Goal: Feedback & Contribution: Submit feedback/report problem

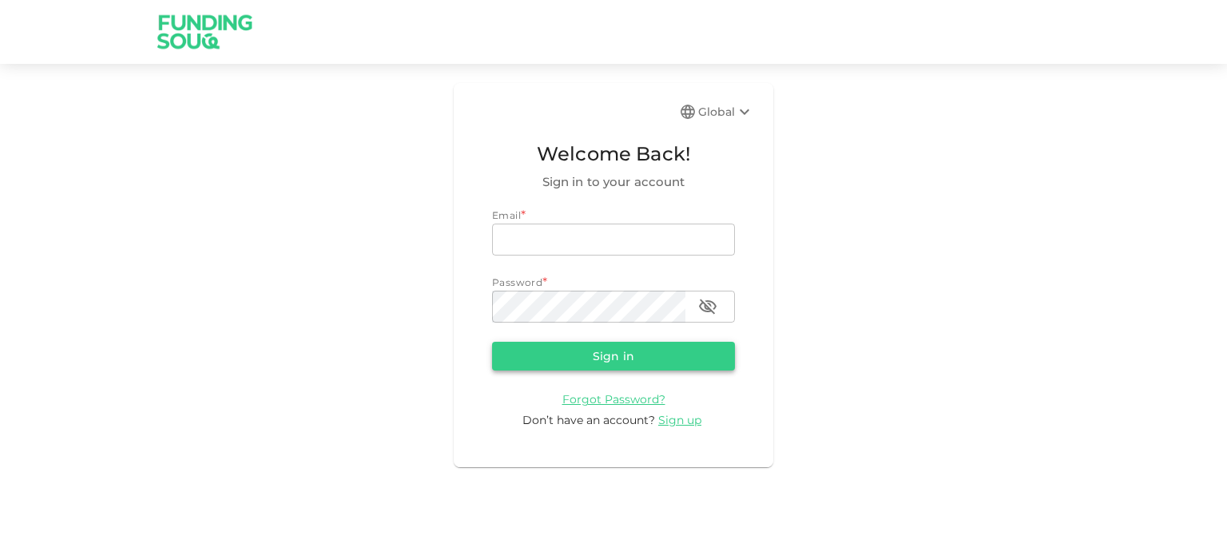
type input "[EMAIL_ADDRESS][DOMAIN_NAME]"
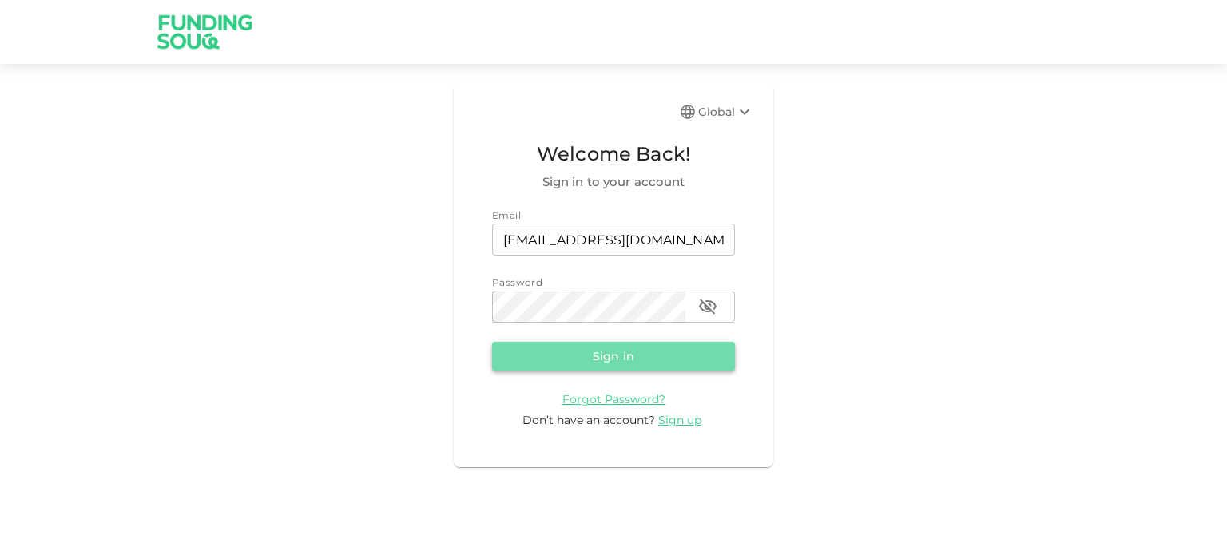
click at [582, 356] on button "Sign in" at bounding box center [613, 356] width 243 height 29
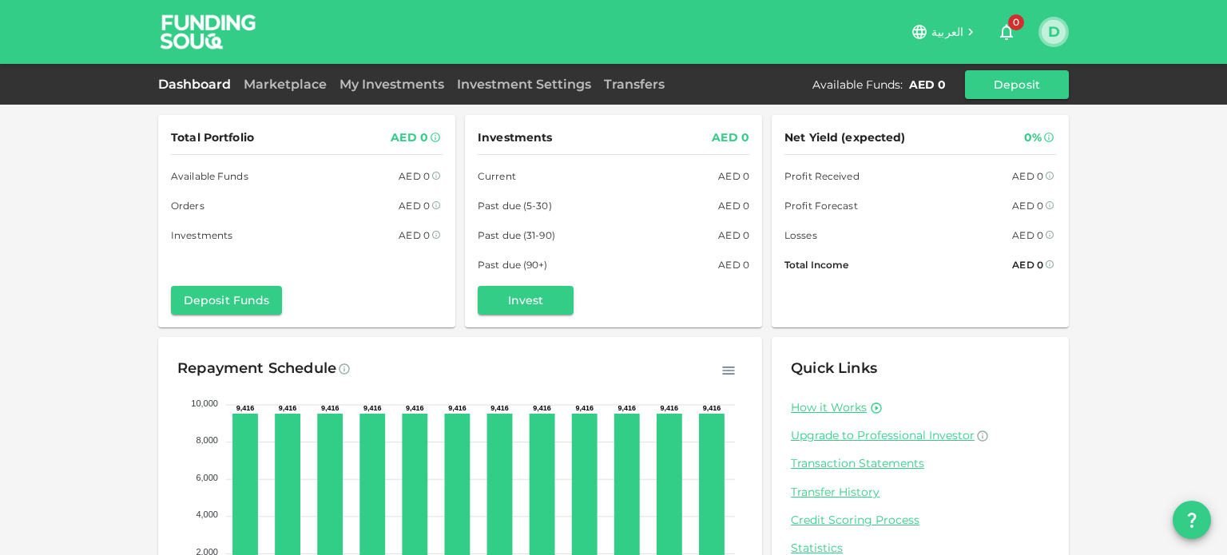
click at [1053, 36] on button "D" at bounding box center [1054, 32] width 24 height 24
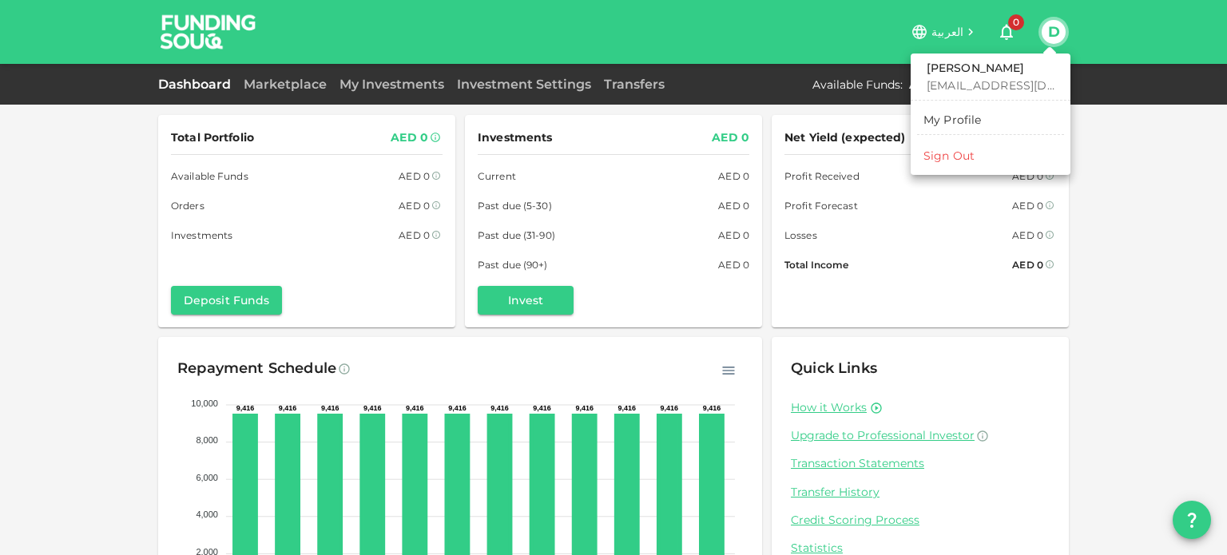
click at [951, 121] on div "My Profile" at bounding box center [953, 120] width 58 height 16
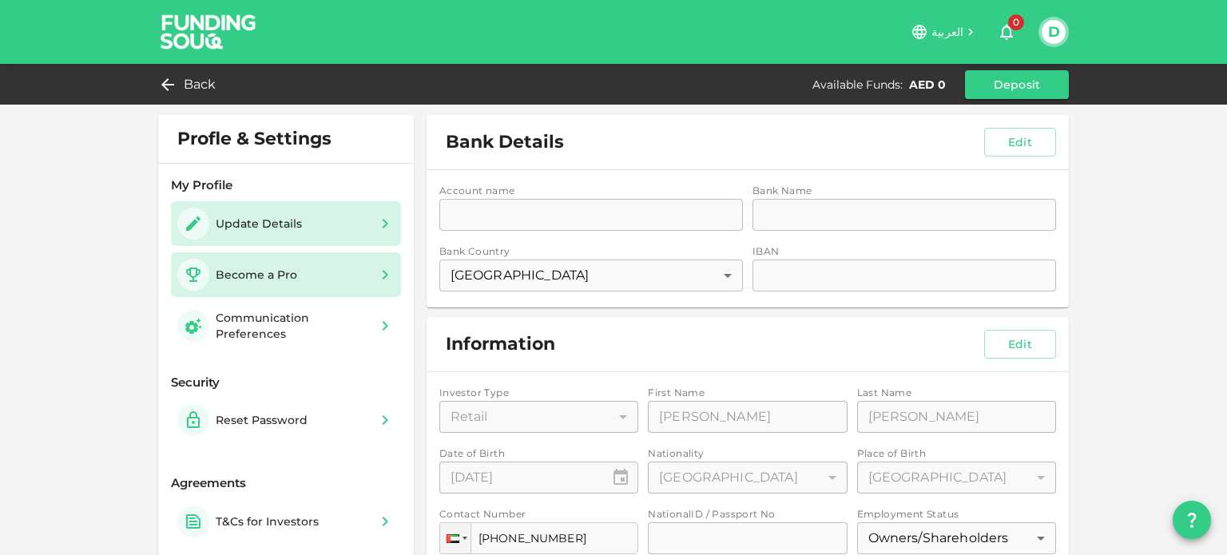
click at [311, 261] on div "Become a Pro" at bounding box center [285, 275] width 217 height 32
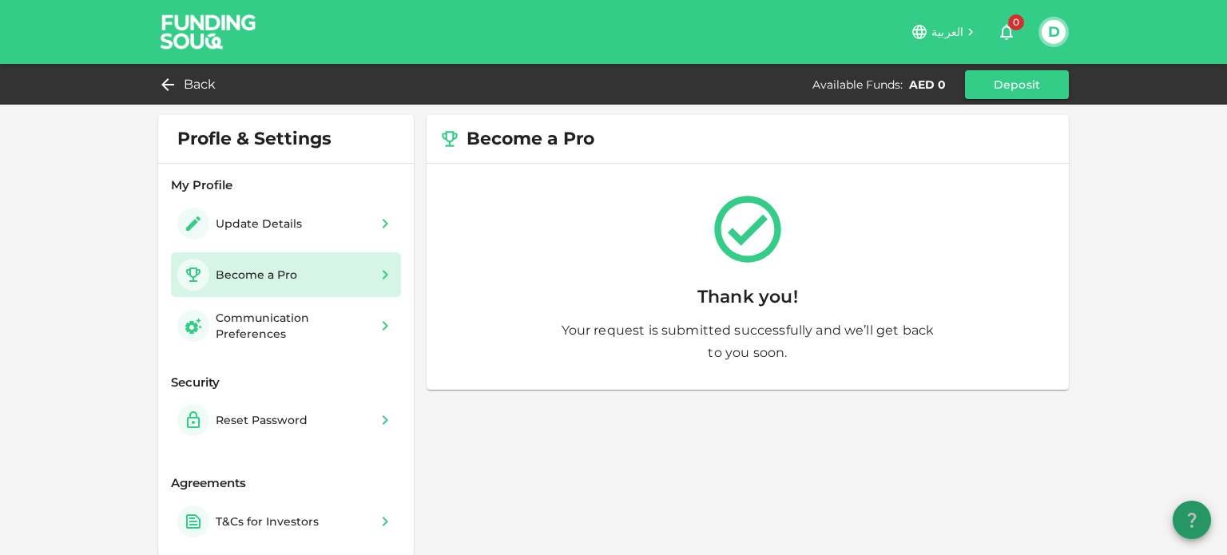
click at [1203, 510] on button "question" at bounding box center [1192, 520] width 38 height 38
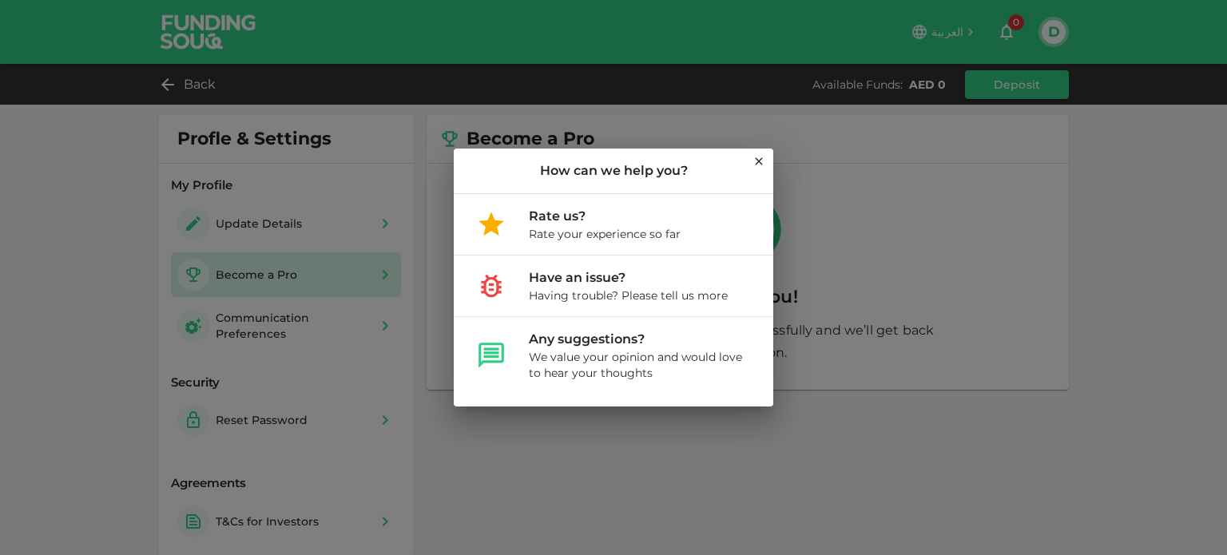
click at [763, 148] on div "How can we help you? Rate us? Rate your experience so far Have an issue? Having…" at bounding box center [613, 277] width 1227 height 555
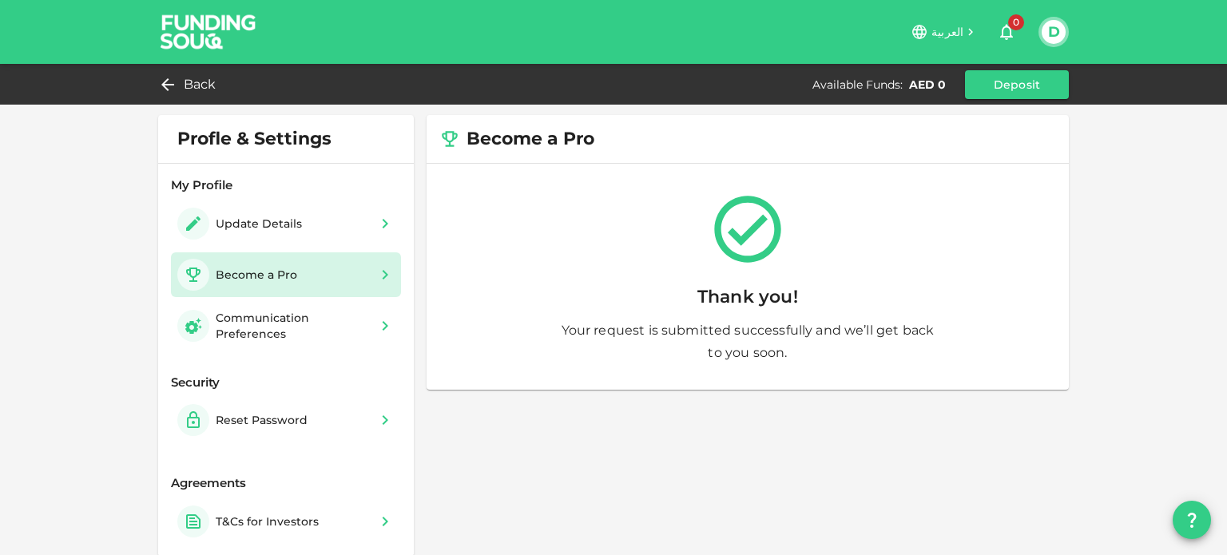
click at [195, 46] on img at bounding box center [209, 31] width 120 height 63
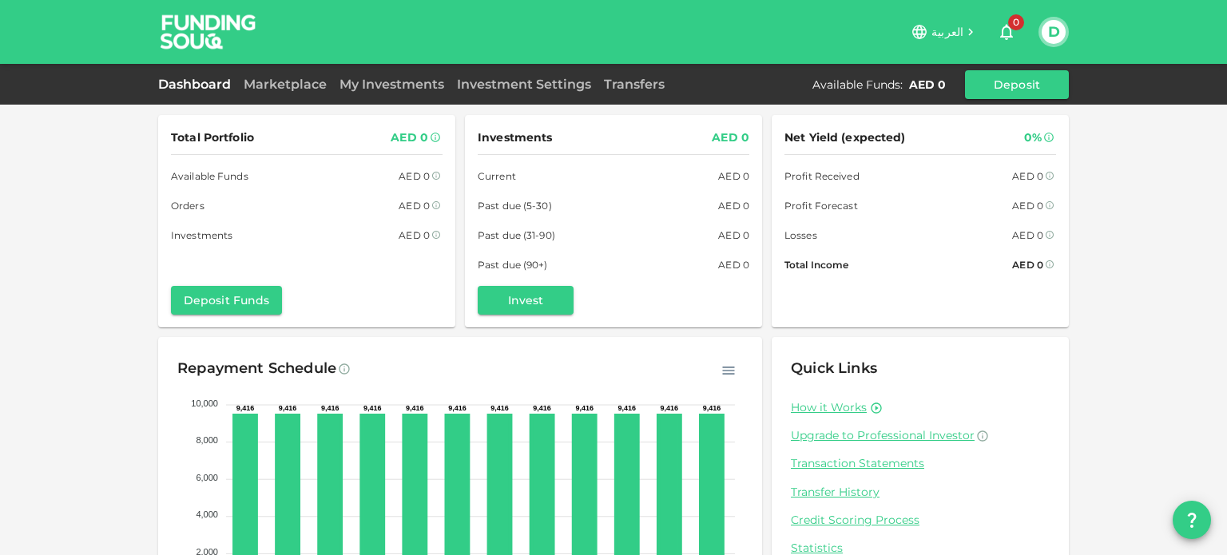
click at [997, 101] on div "Dashboard Marketplace My Investments Investment Settings Transfers Available Fu…" at bounding box center [613, 84] width 1227 height 41
click at [998, 93] on button "Deposit" at bounding box center [1017, 84] width 104 height 29
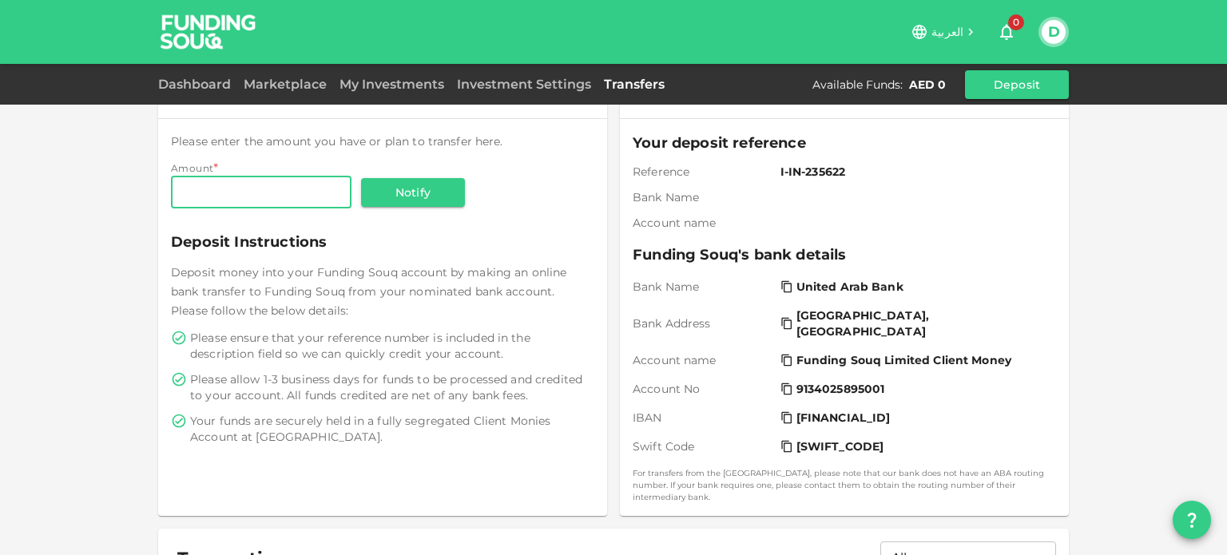
scroll to position [42, 0]
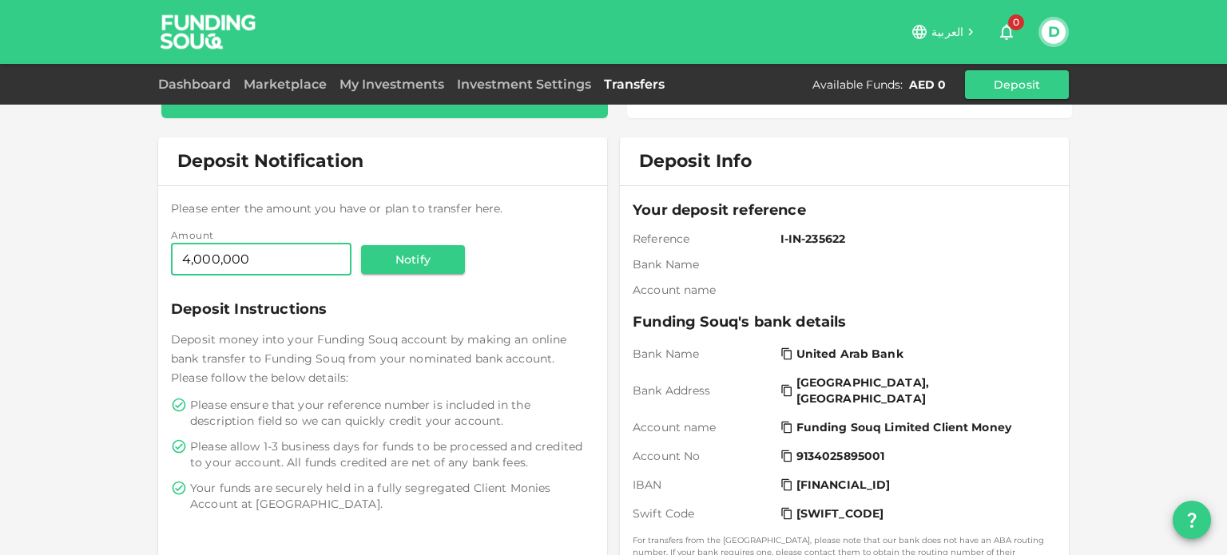
type input "400,000"
click at [277, 254] on input "400,000" at bounding box center [261, 260] width 181 height 32
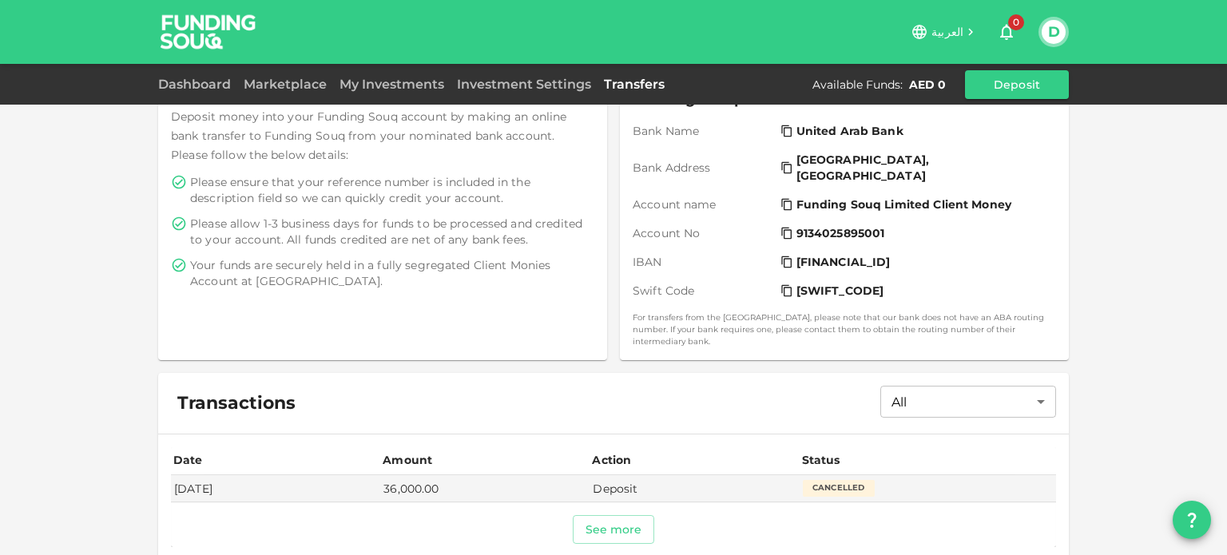
scroll to position [316, 0]
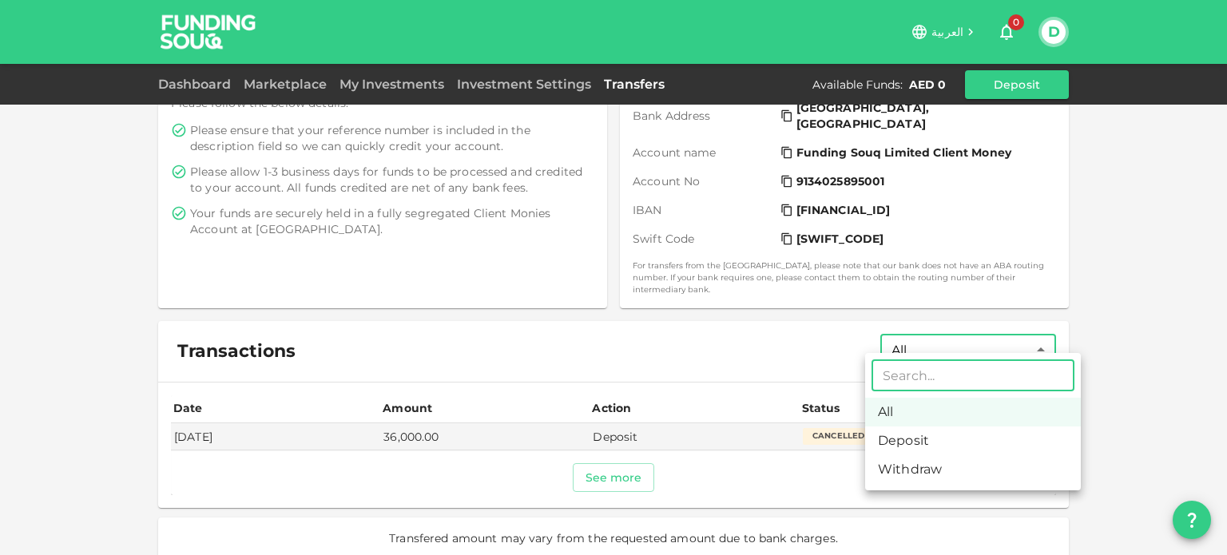
click at [960, 333] on body "العربية 0 D Dashboard Marketplace My Investments Investment Settings Transfers …" at bounding box center [613, 277] width 1227 height 555
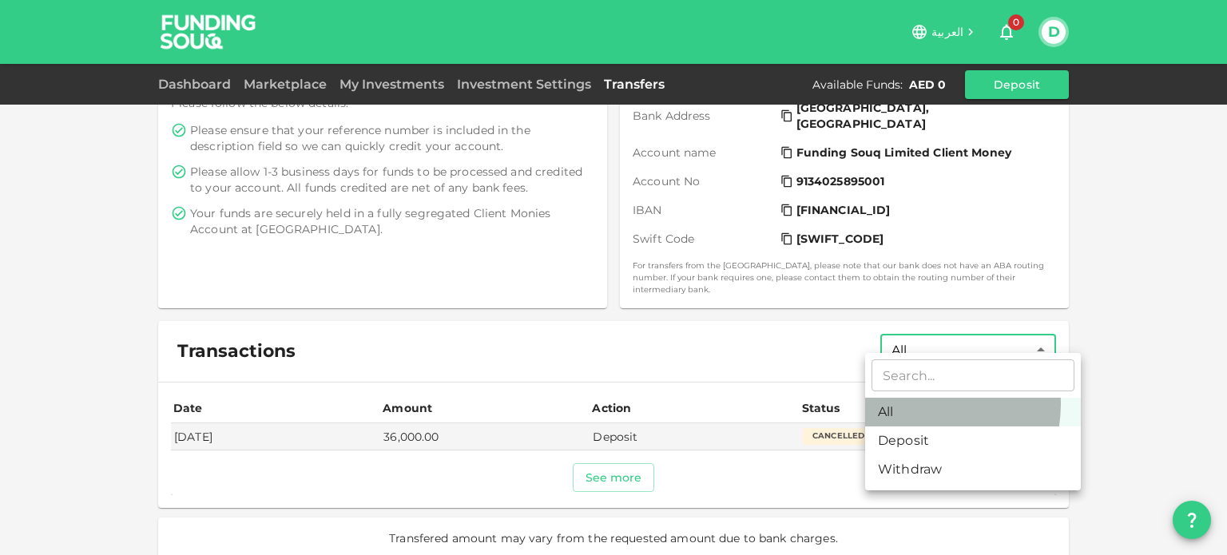
click at [901, 404] on li "All" at bounding box center [973, 412] width 216 height 29
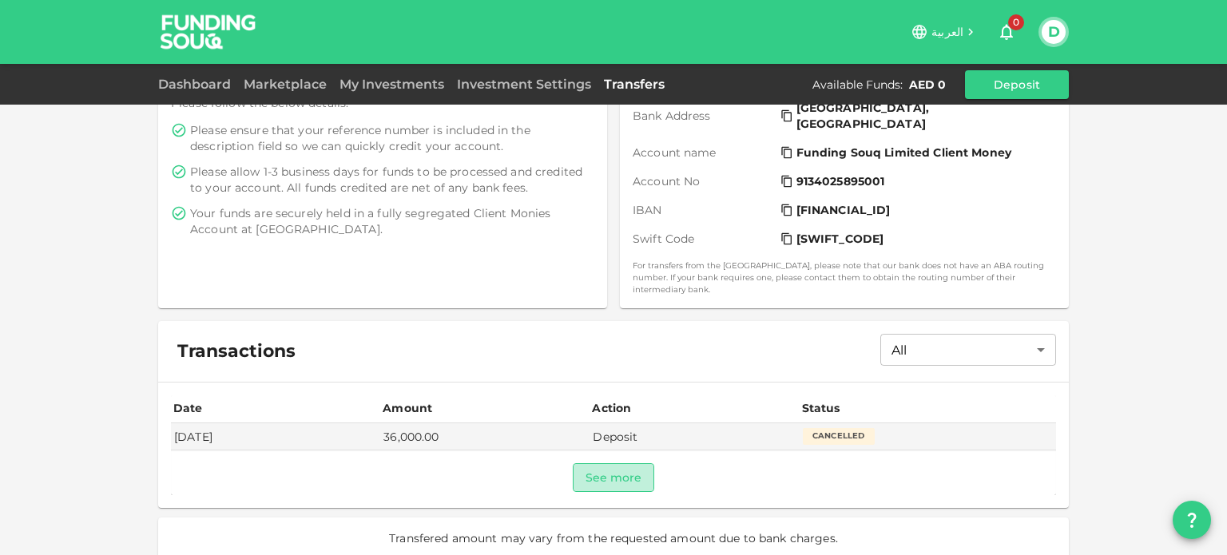
click at [601, 475] on button "See more" at bounding box center [614, 477] width 82 height 29
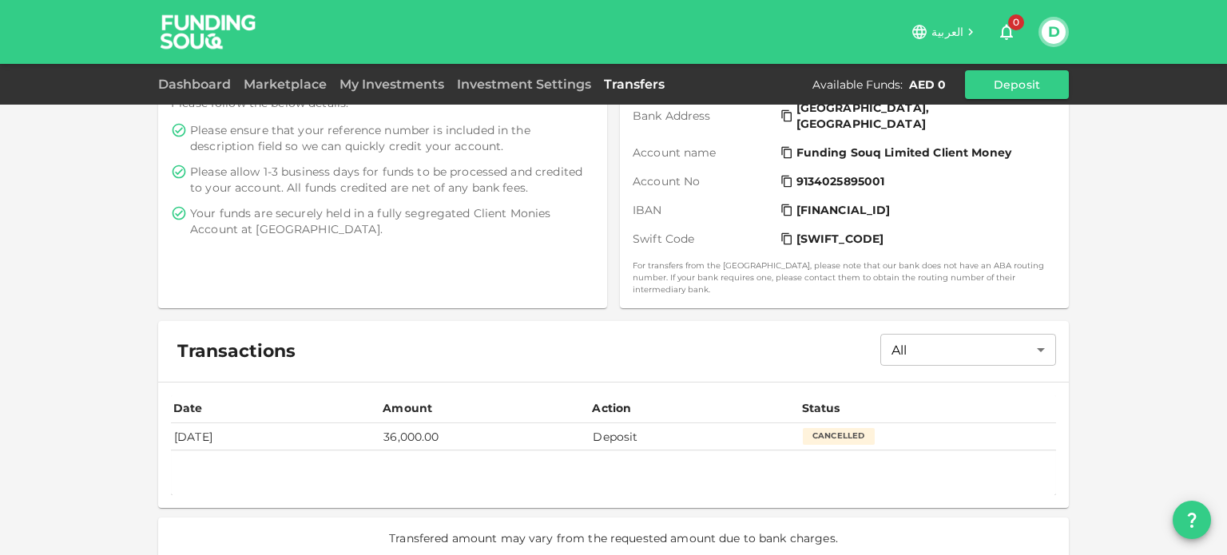
scroll to position [0, 0]
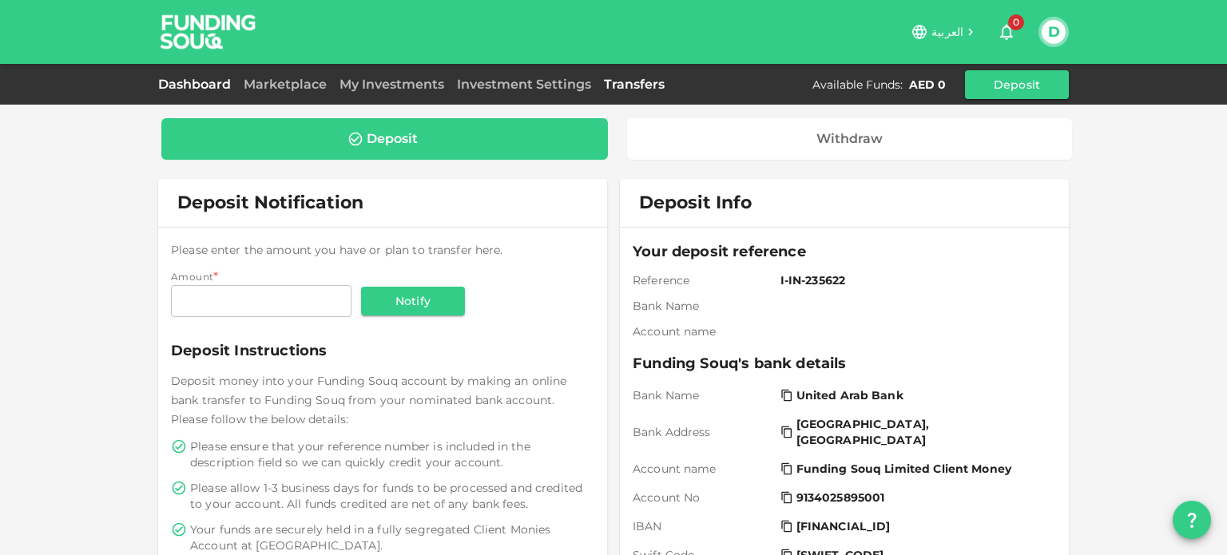
click at [205, 83] on link "Dashboard" at bounding box center [197, 84] width 79 height 15
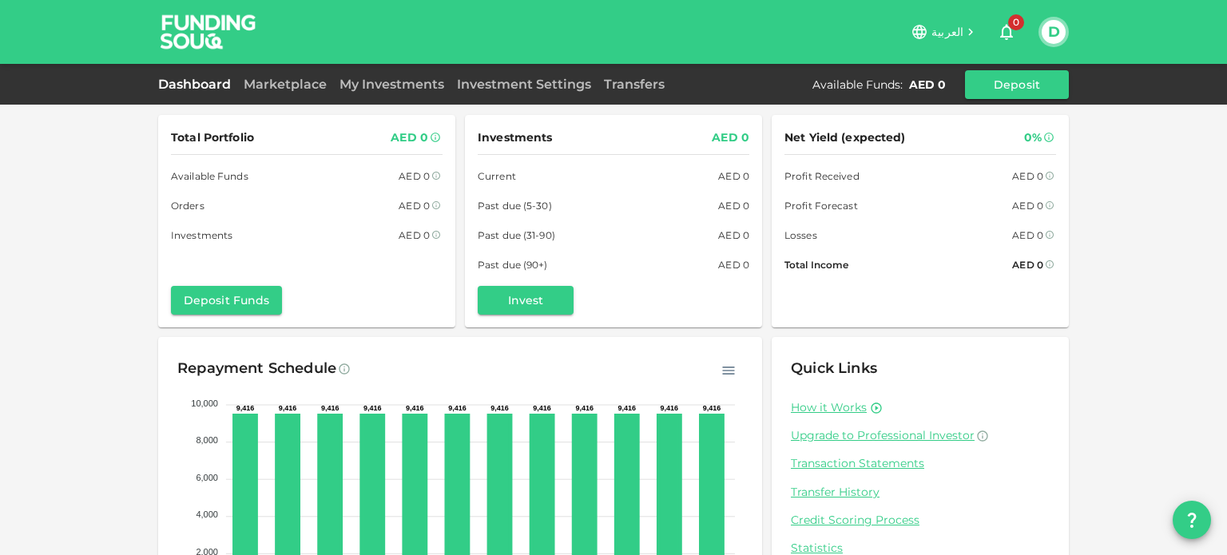
click at [1040, 30] on div "D" at bounding box center [1054, 32] width 30 height 30
drag, startPoint x: 1040, startPoint y: 30, endPoint x: 1064, endPoint y: 31, distance: 24.0
click at [1064, 31] on div "D" at bounding box center [1054, 32] width 30 height 30
click at [1064, 31] on button "D" at bounding box center [1054, 32] width 24 height 24
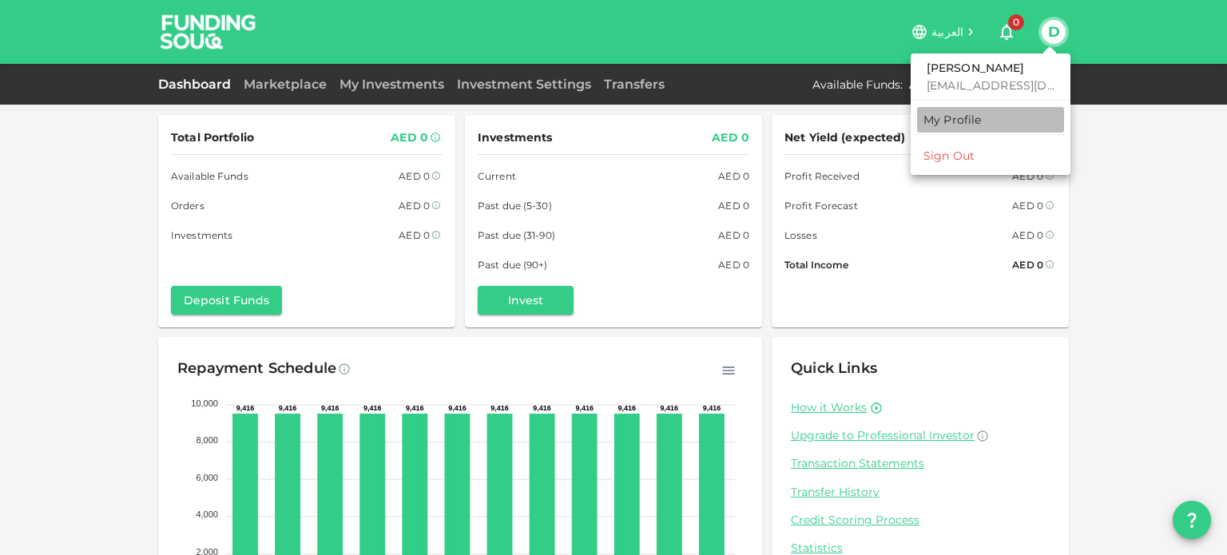
click at [989, 117] on link "My Profile" at bounding box center [990, 120] width 147 height 26
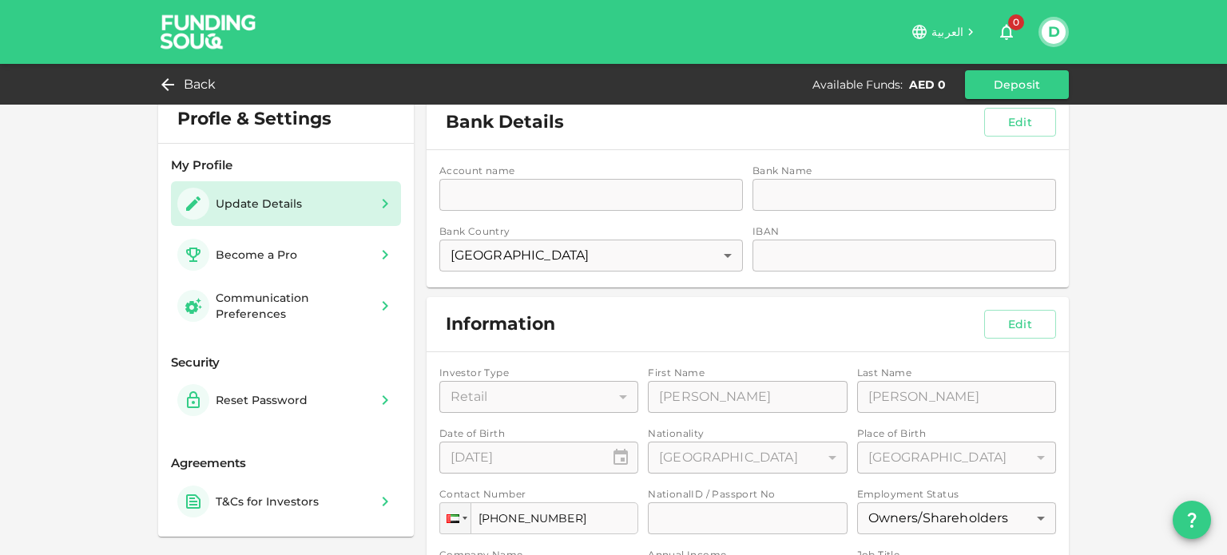
scroll to position [19, 0]
click at [1195, 530] on button "question" at bounding box center [1192, 520] width 38 height 38
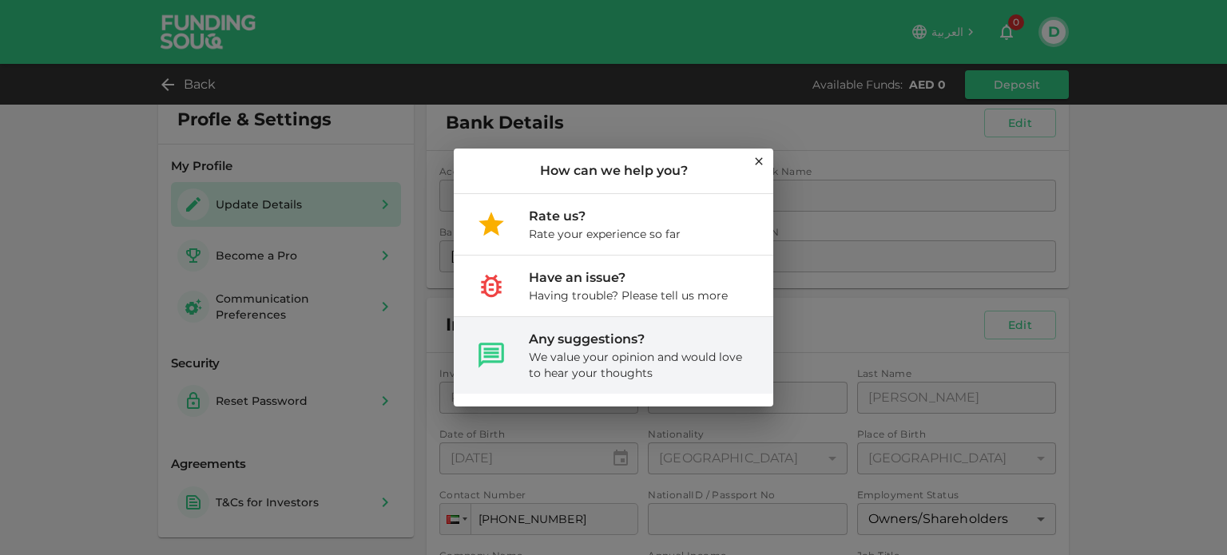
click at [671, 354] on div "We value your opinion and would love to hear your thoughts" at bounding box center [638, 365] width 219 height 32
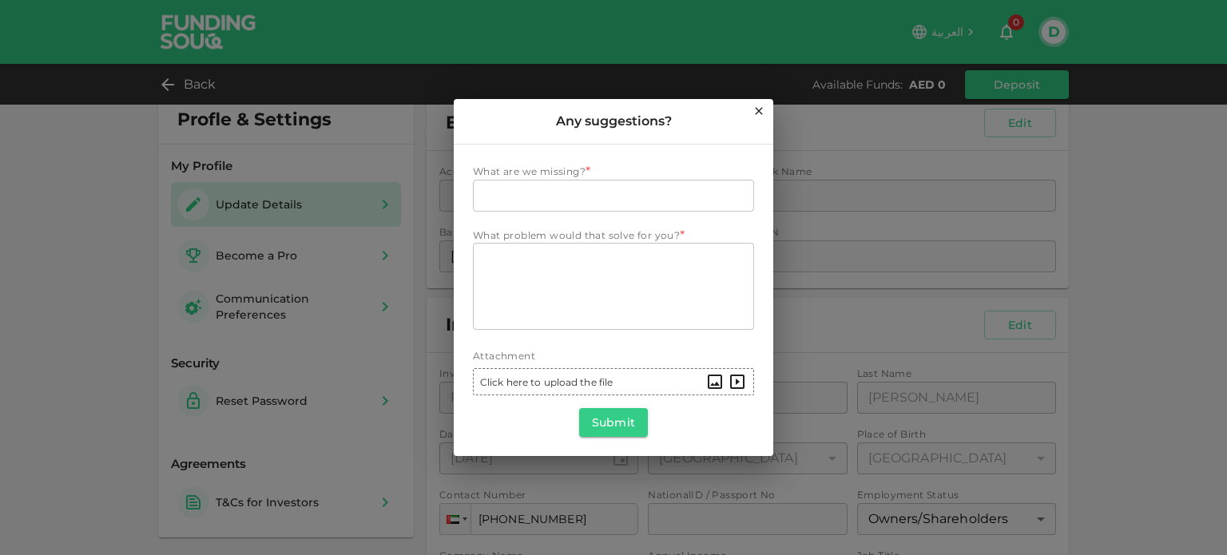
click at [760, 111] on icon at bounding box center [758, 111] width 7 height 7
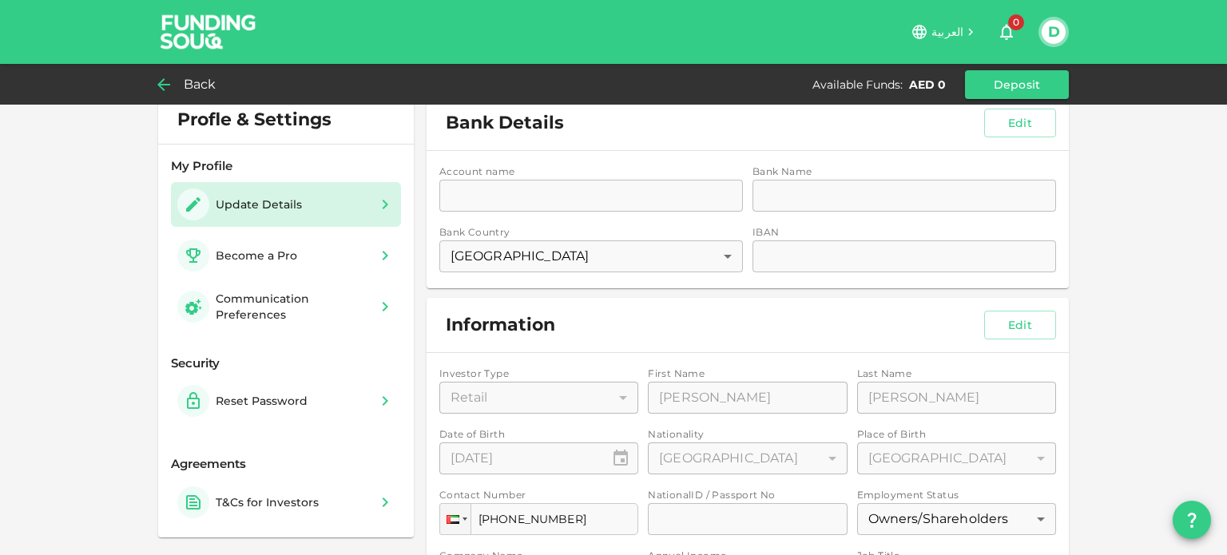
click at [188, 74] on span "Back" at bounding box center [200, 85] width 33 height 22
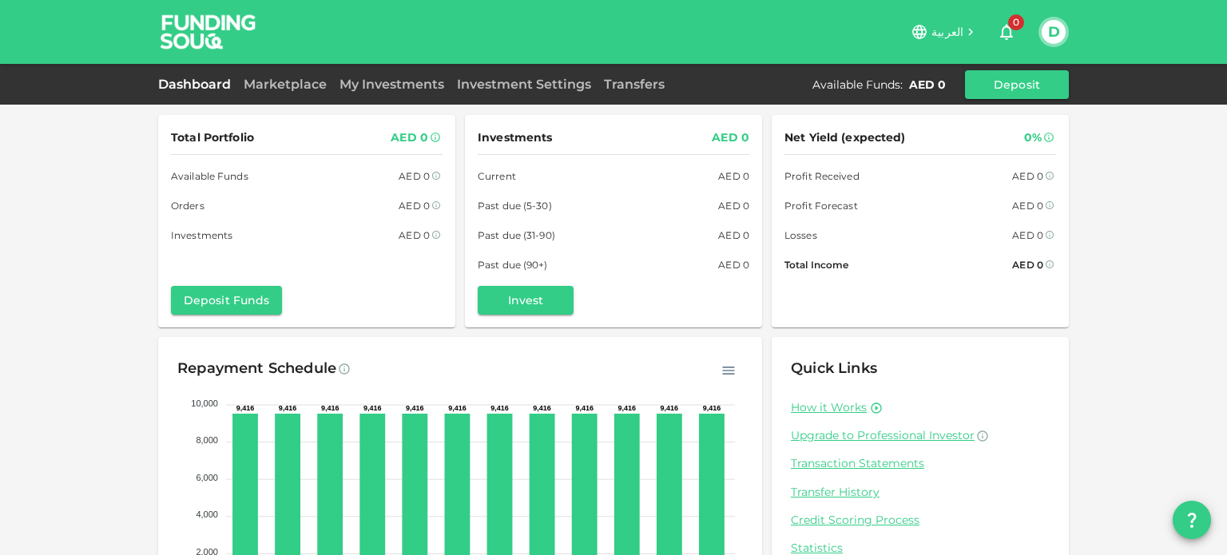
click at [1046, 45] on div "D" at bounding box center [1054, 32] width 30 height 30
click at [1049, 34] on button "D" at bounding box center [1054, 32] width 24 height 24
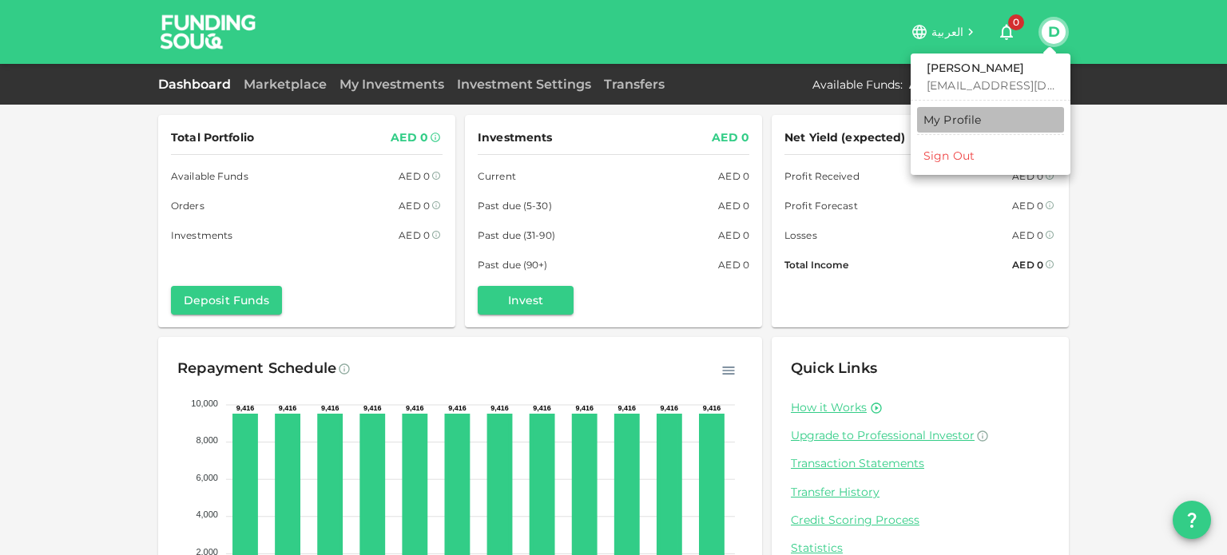
click at [960, 113] on div "My Profile" at bounding box center [953, 120] width 58 height 16
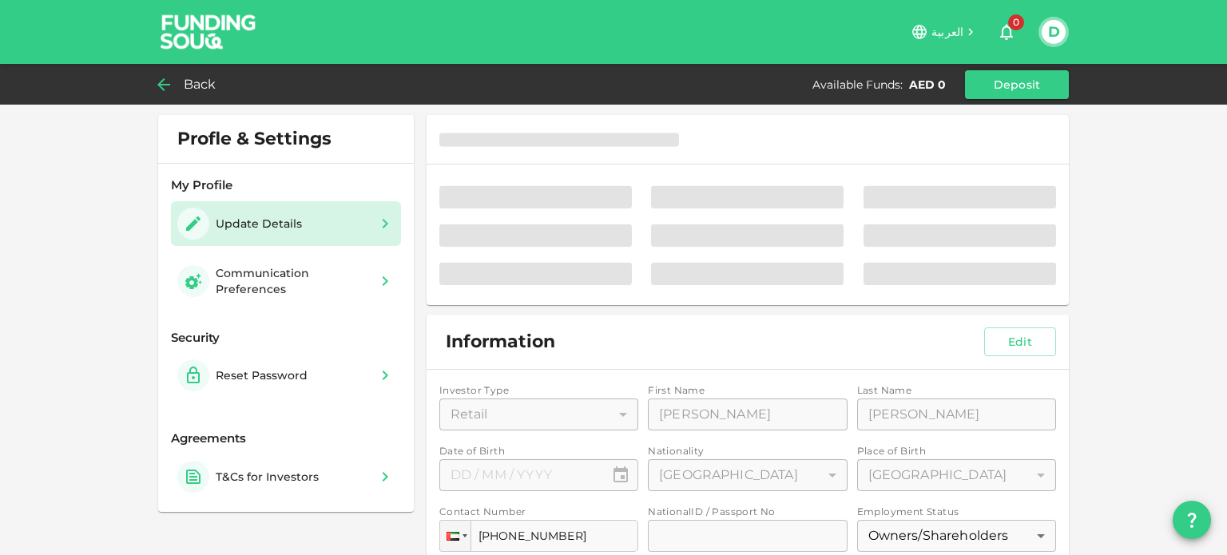
type input "⁦⁨[DATE]⁩⁩"
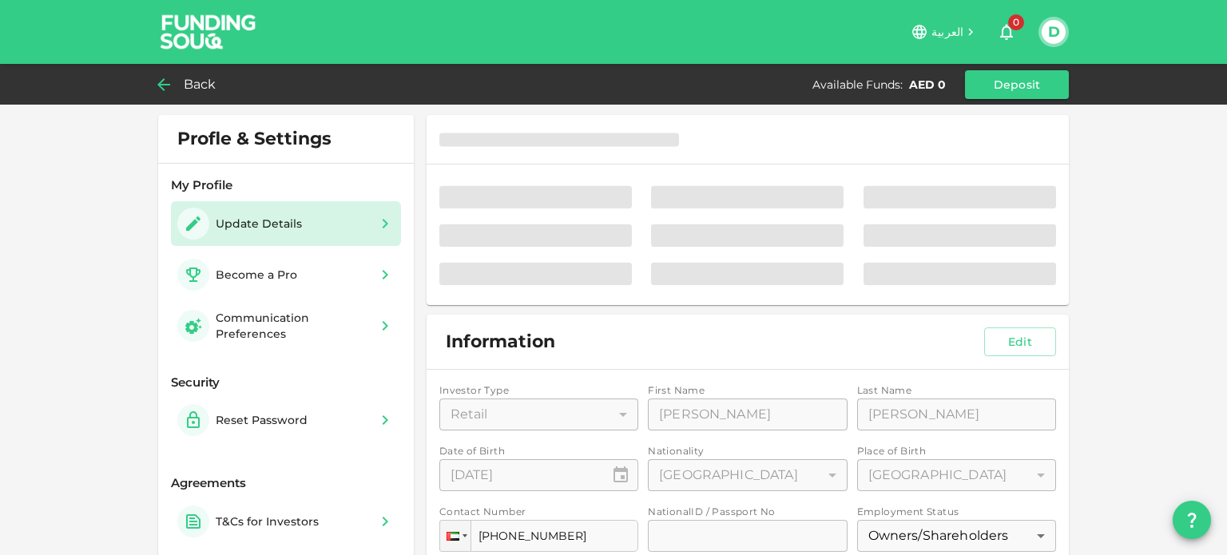
click at [703, 338] on div "Information Edit" at bounding box center [748, 342] width 642 height 54
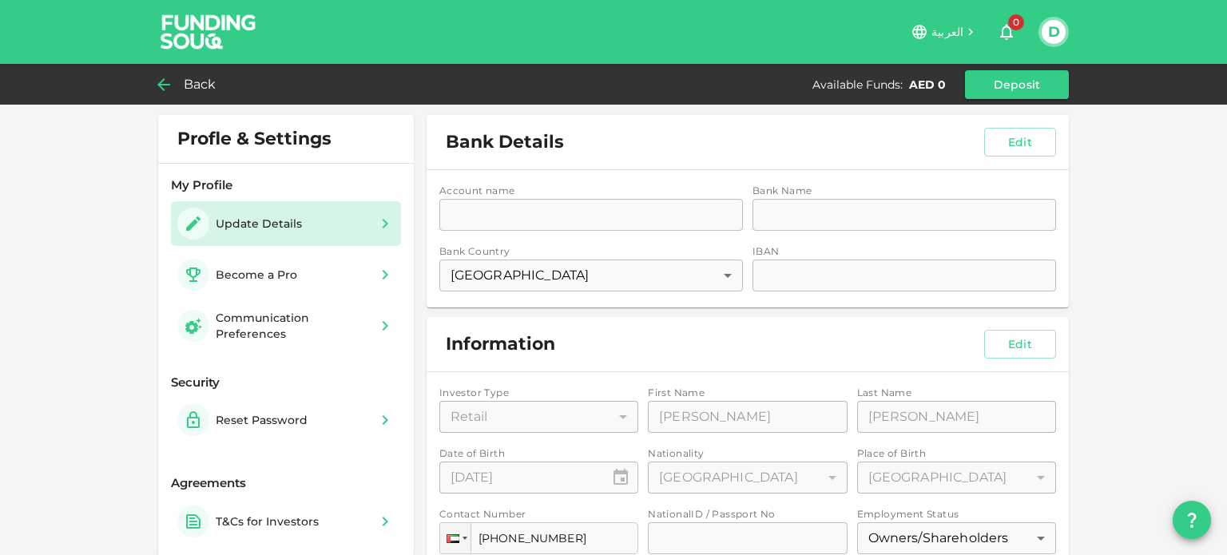
scroll to position [153, 0]
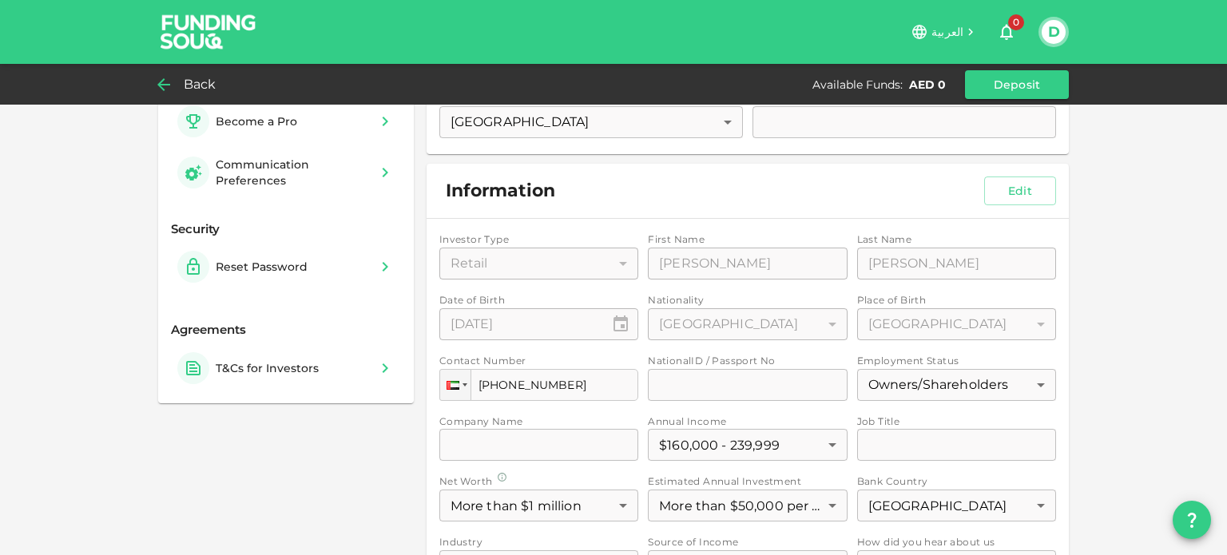
click at [595, 386] on div "Investor Type Retail 1 ​ First Name First Name DEEPTI First Name Last Name Last…" at bounding box center [748, 469] width 617 height 475
click at [589, 386] on div "Investor Type Retail 1 ​ First Name First Name DEEPTI First Name Last Name Last…" at bounding box center [748, 469] width 617 height 475
click at [1016, 189] on button "Edit" at bounding box center [1021, 191] width 72 height 29
click at [567, 403] on div "Investor Type Retail 1 ​ First Name First Name DEEPTI First Name Last Name Last…" at bounding box center [748, 469] width 617 height 475
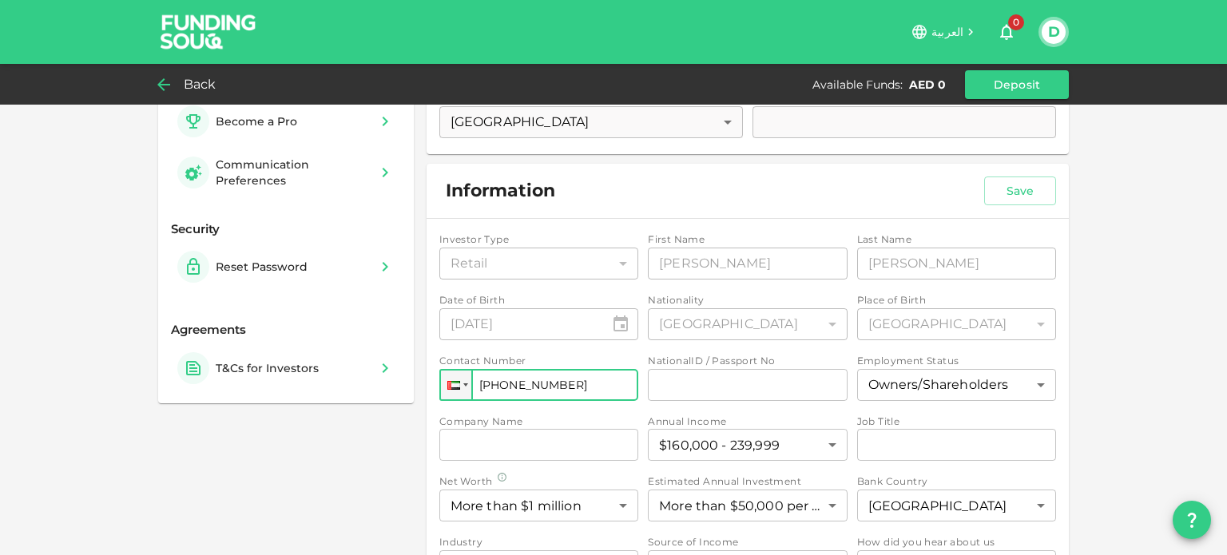
click at [568, 392] on input "[PHONE_NUMBER]" at bounding box center [539, 385] width 199 height 32
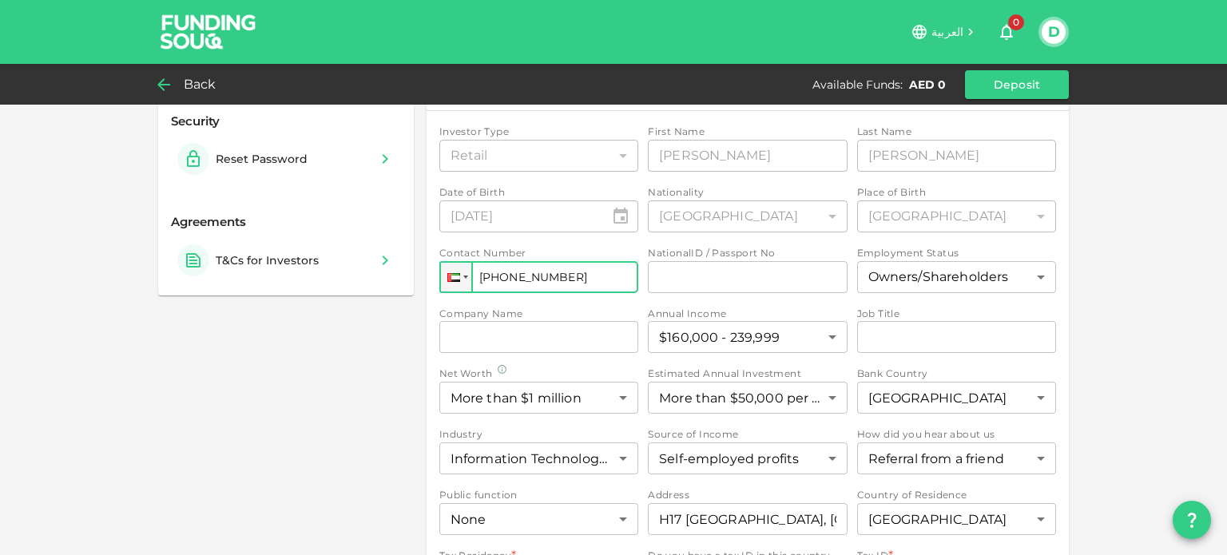
scroll to position [262, 0]
type input "+971 580 983 10"
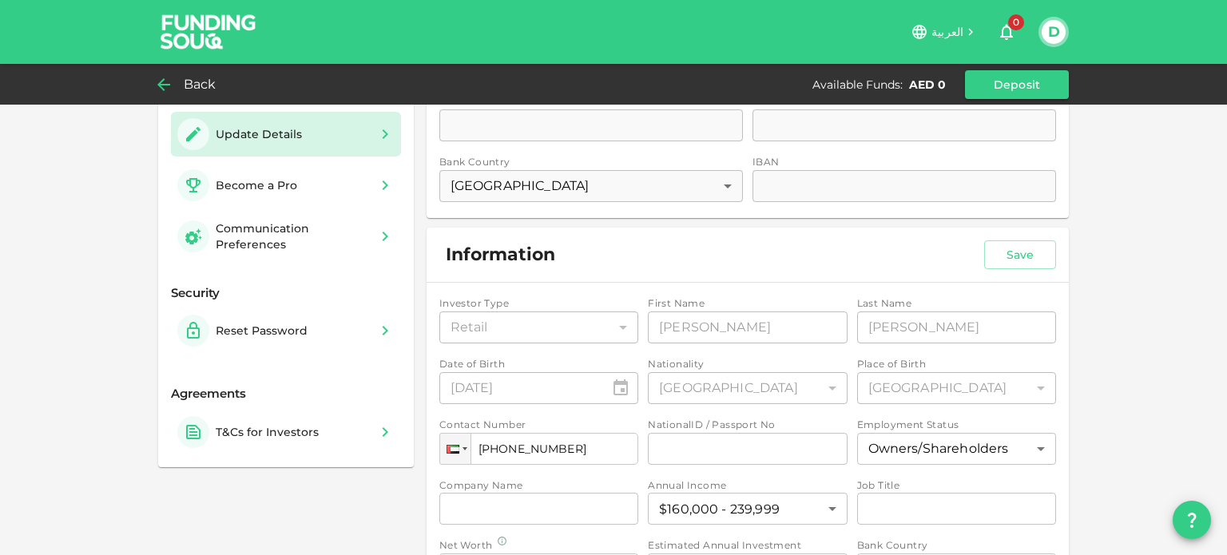
scroll to position [0, 0]
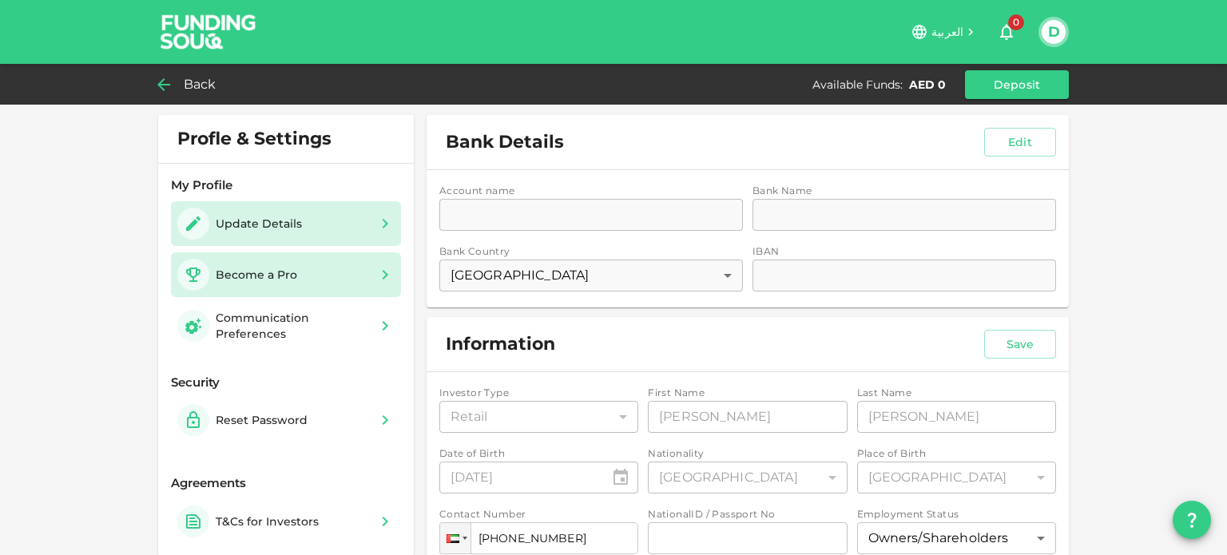
click at [291, 261] on div "Become a Pro" at bounding box center [240, 275] width 126 height 32
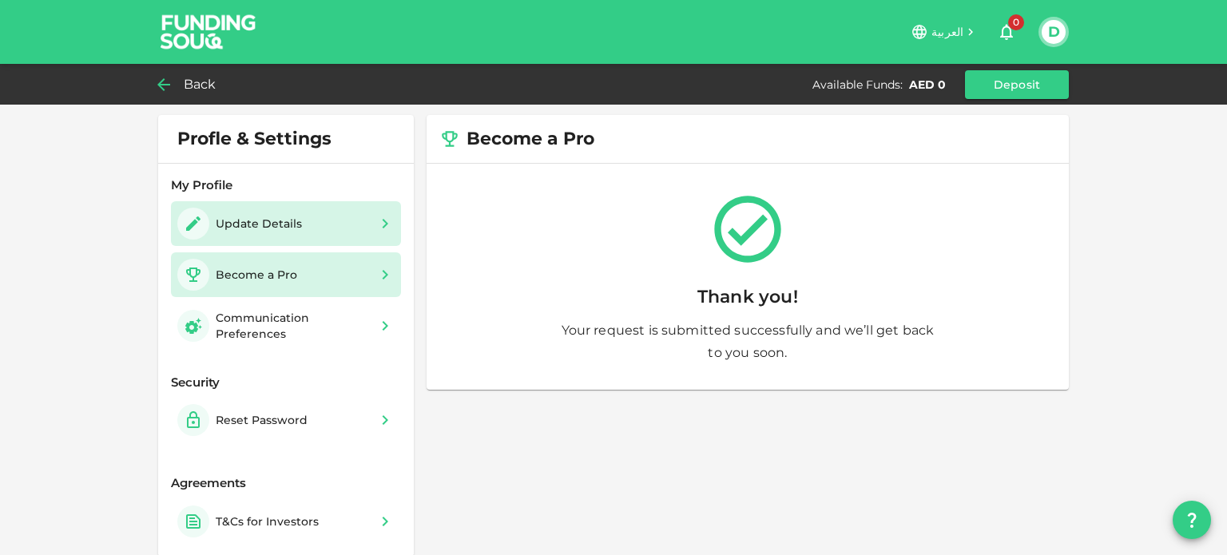
click at [251, 236] on div "Update Details" at bounding box center [242, 224] width 131 height 32
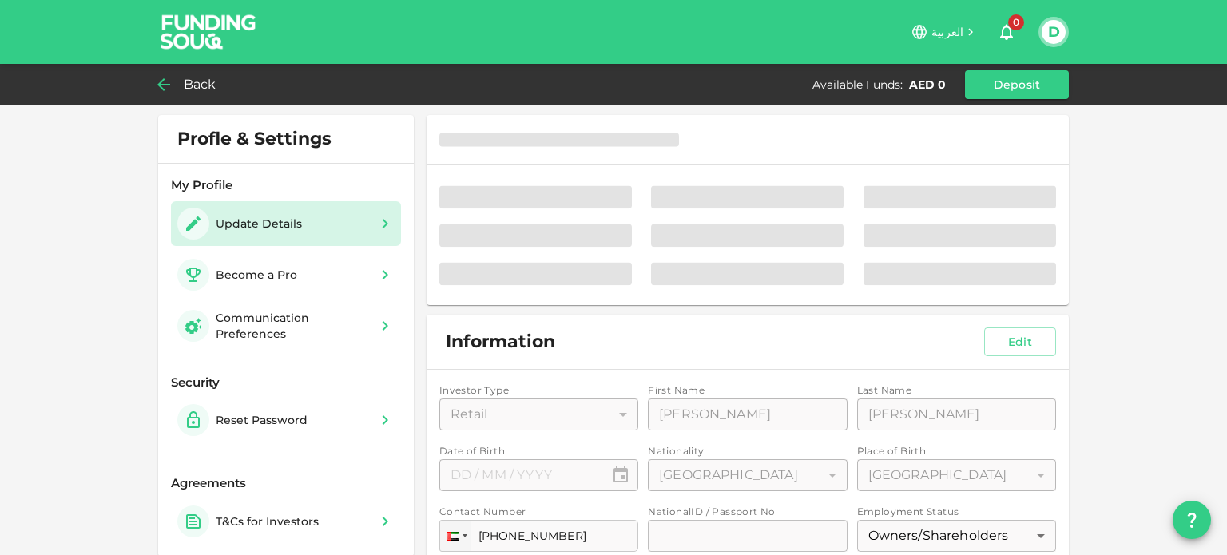
type input "⁦⁨[DATE]⁩⁩"
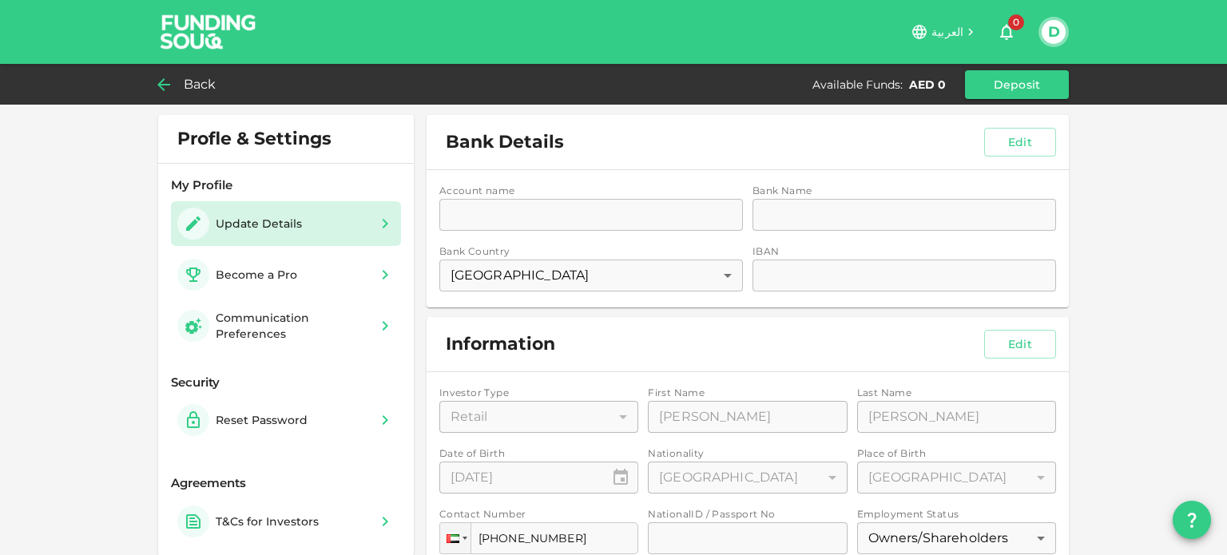
scroll to position [169, 0]
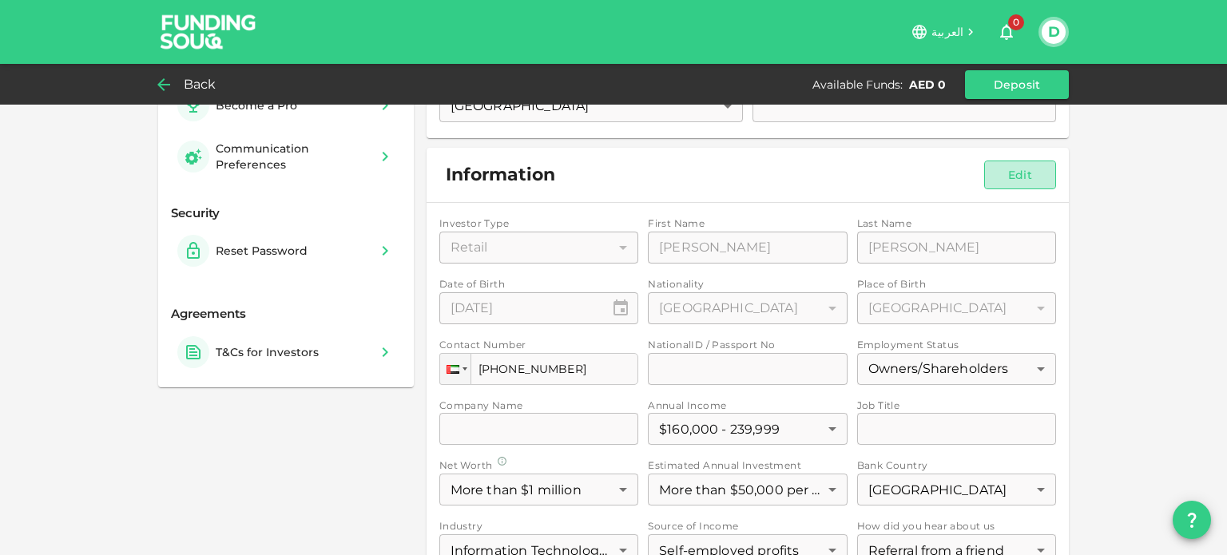
click at [1029, 174] on button "Edit" at bounding box center [1021, 175] width 72 height 29
click at [551, 249] on div "Retail" at bounding box center [539, 248] width 199 height 32
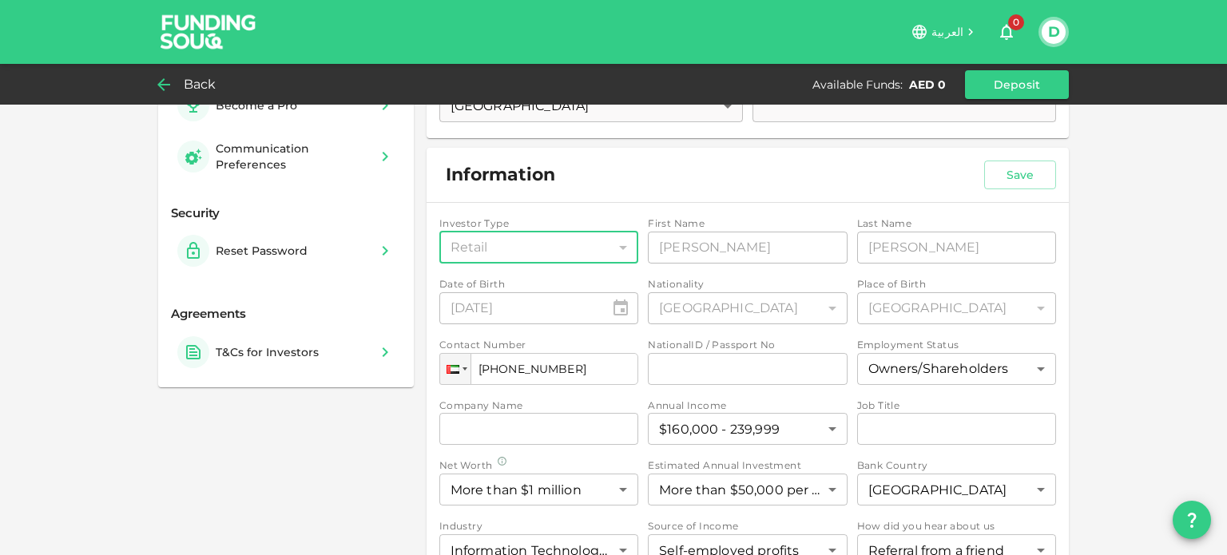
click at [551, 249] on div "Retail" at bounding box center [539, 248] width 199 height 32
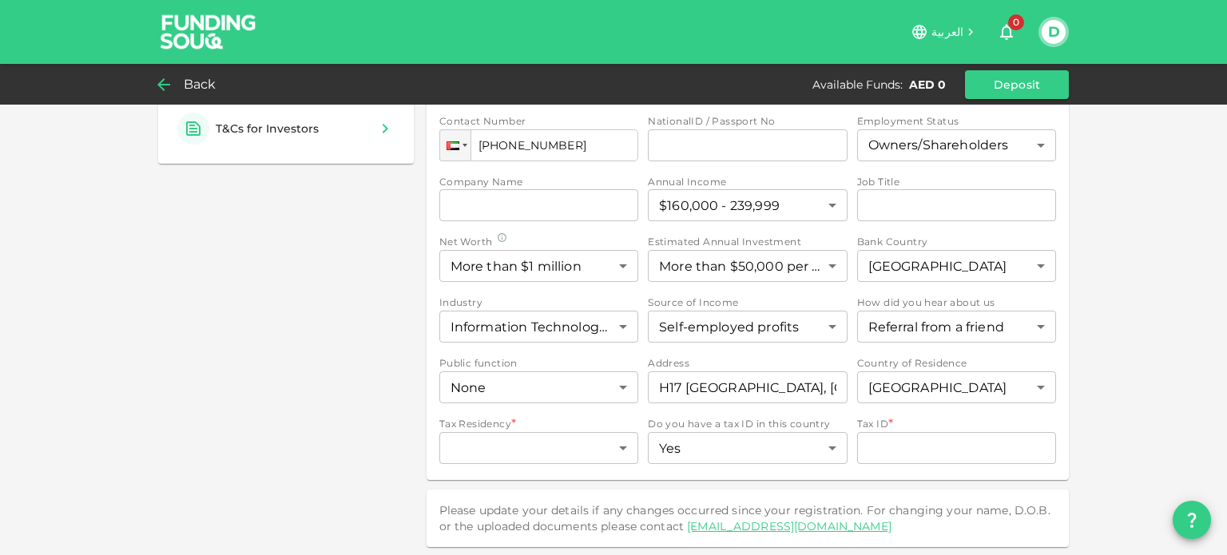
scroll to position [0, 0]
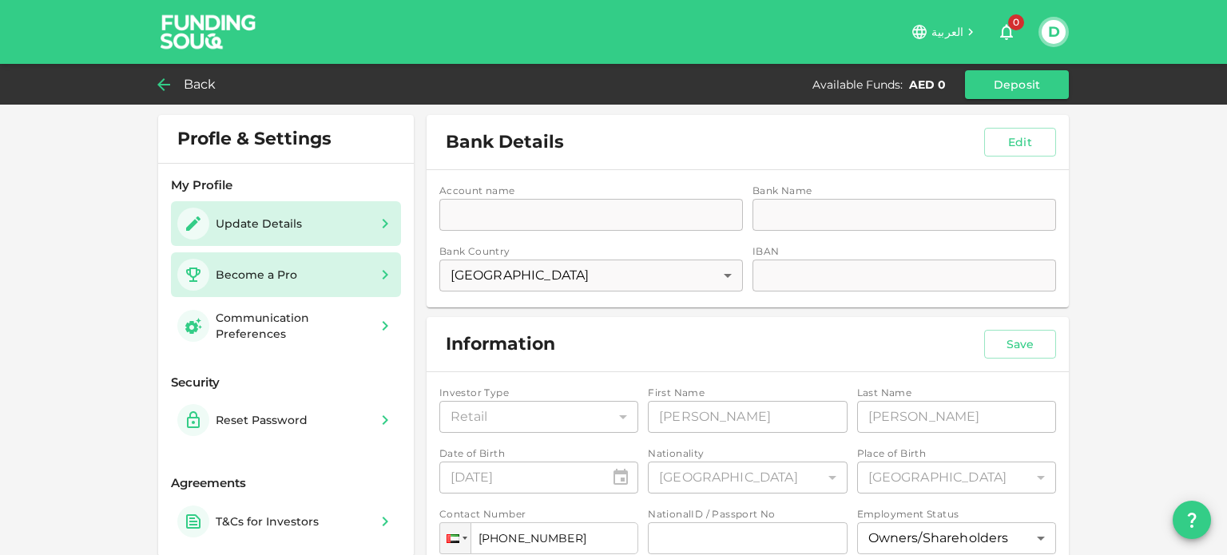
click at [231, 264] on div "Become a Pro" at bounding box center [240, 275] width 126 height 32
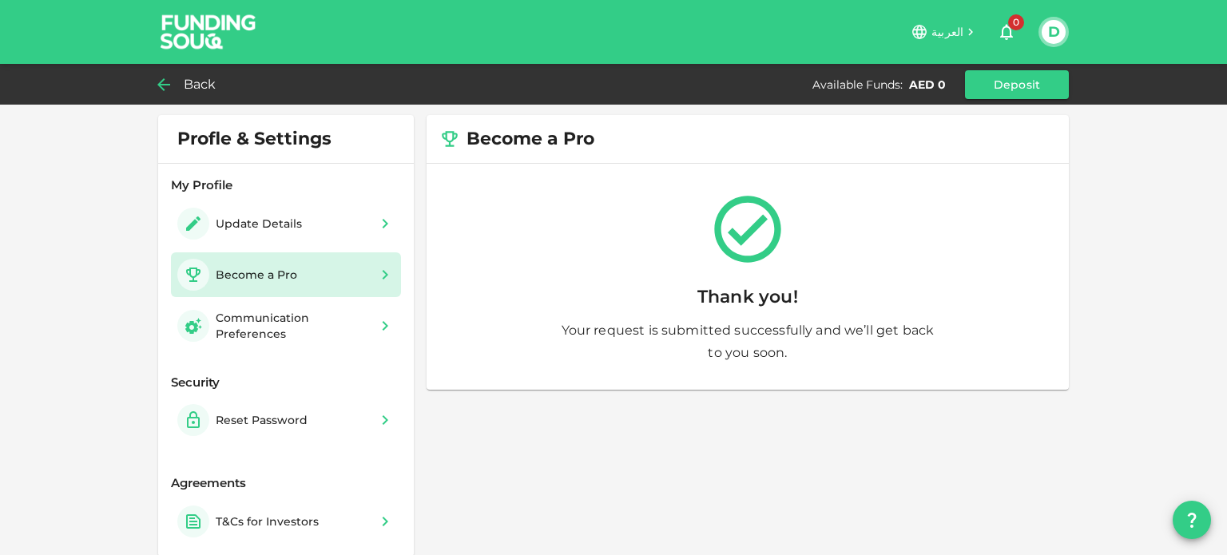
click at [189, 93] on span "Back" at bounding box center [200, 85] width 33 height 22
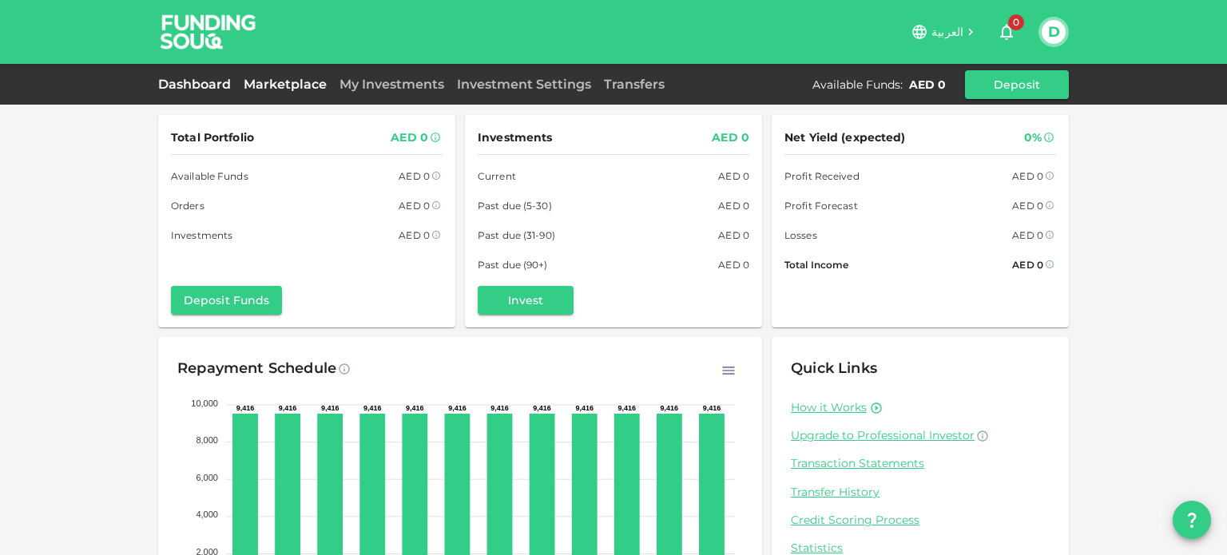
click at [284, 78] on link "Marketplace" at bounding box center [285, 84] width 96 height 15
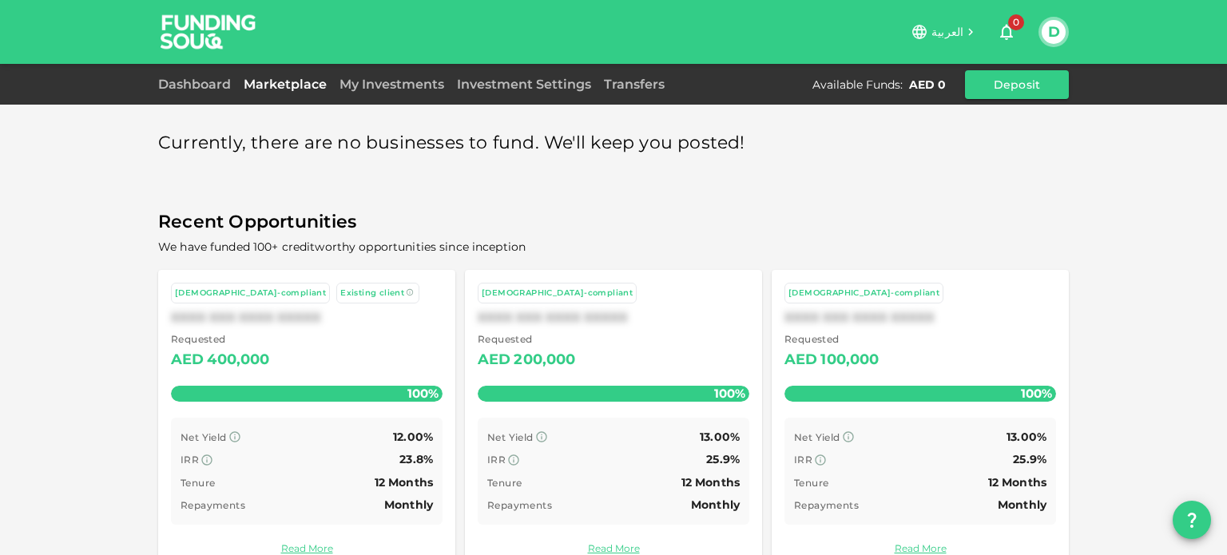
scroll to position [35, 0]
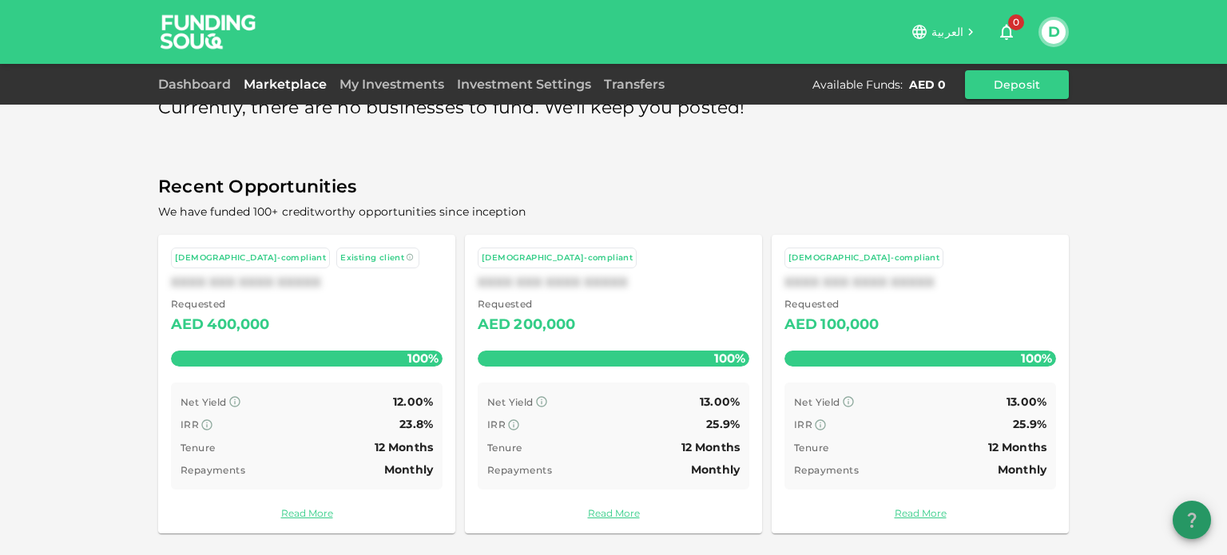
click at [1189, 519] on icon "question" at bounding box center [1192, 520] width 19 height 19
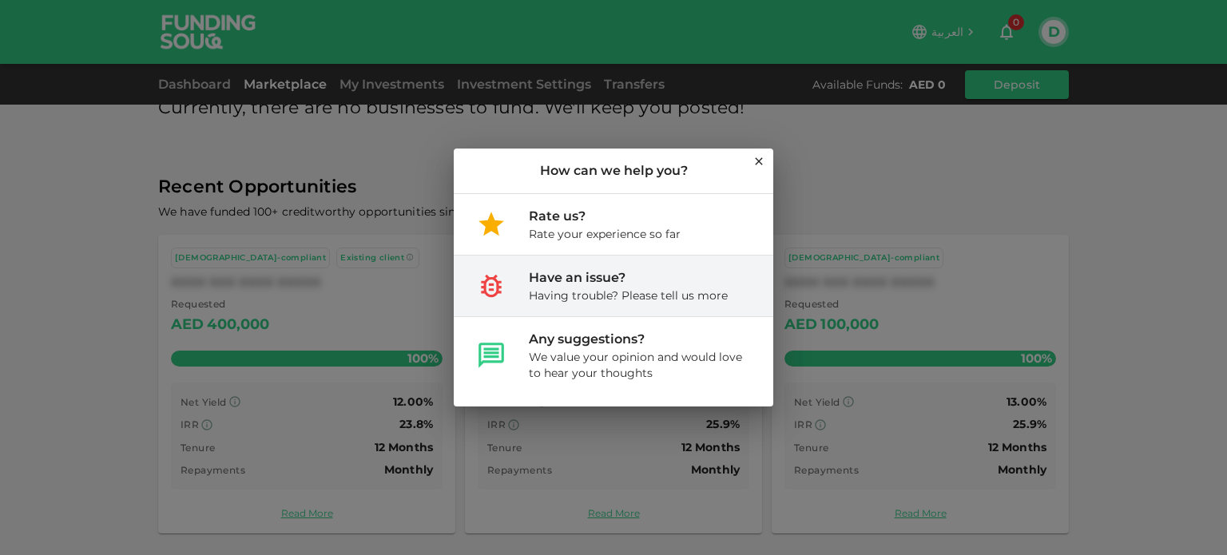
click at [633, 289] on div "Having trouble? Please tell us more" at bounding box center [628, 296] width 199 height 16
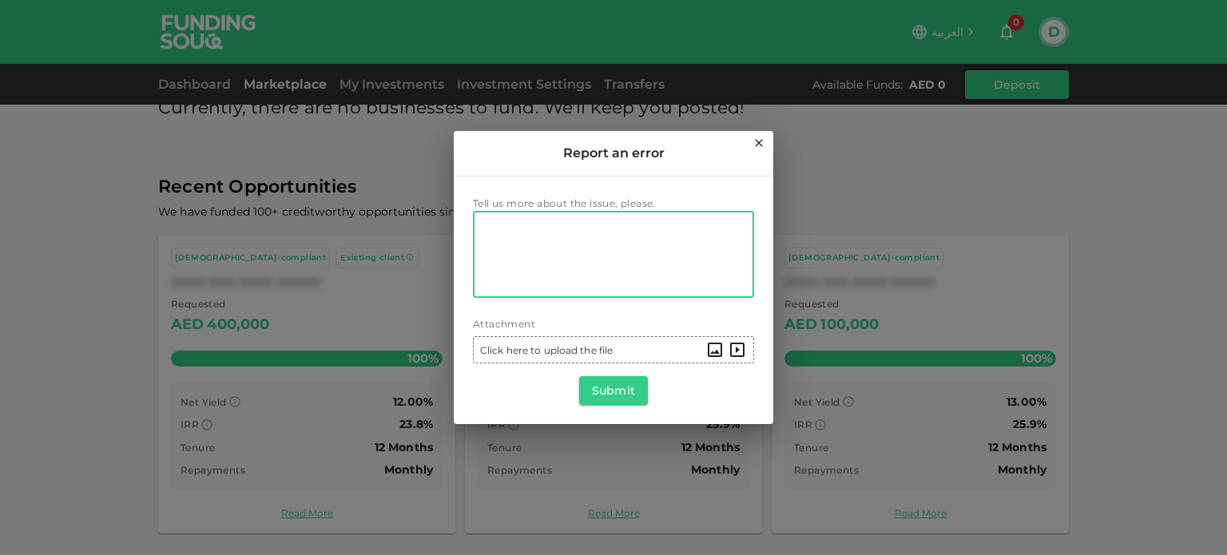
click at [633, 289] on textarea "Tell us more about the issue, please." at bounding box center [613, 255] width 259 height 74
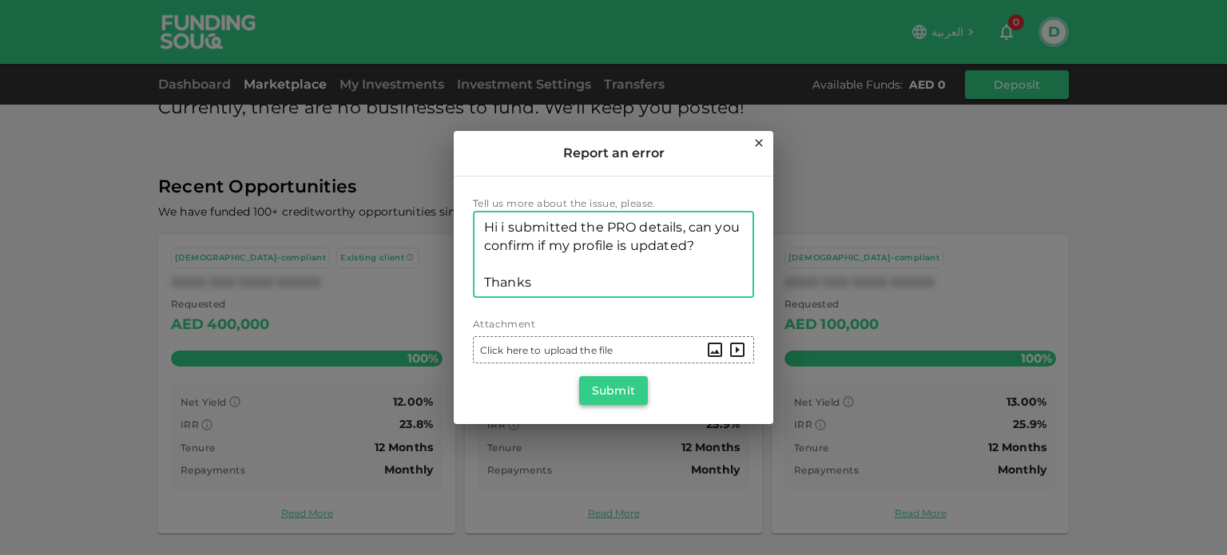
type textarea "Hi i submitted the PRO details, can you confirm if my profile is updated? Thanks"
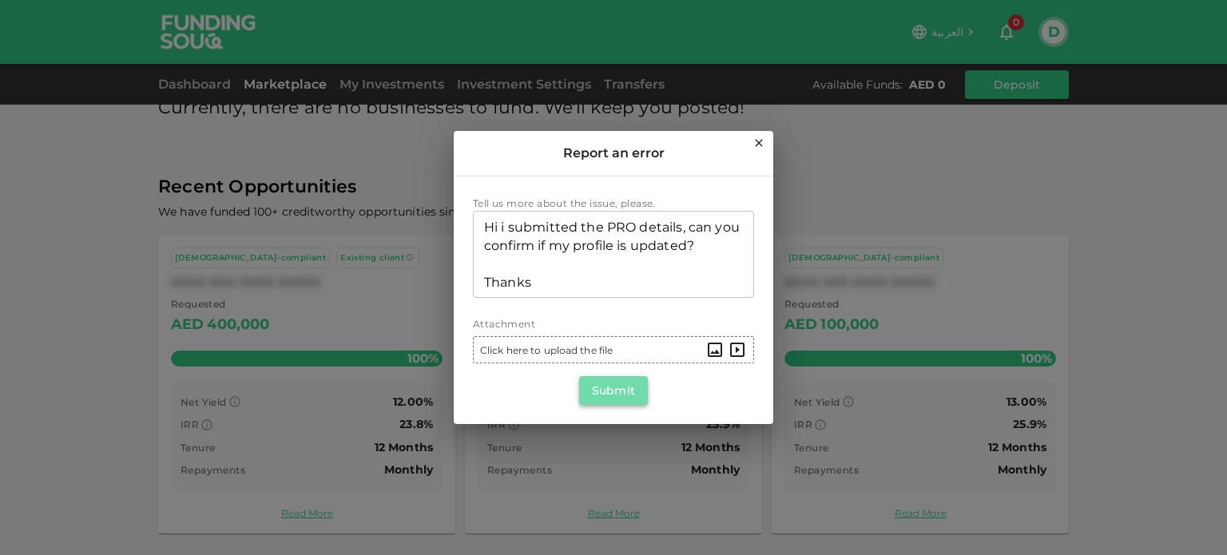
click at [598, 376] on button "Submit" at bounding box center [613, 390] width 69 height 29
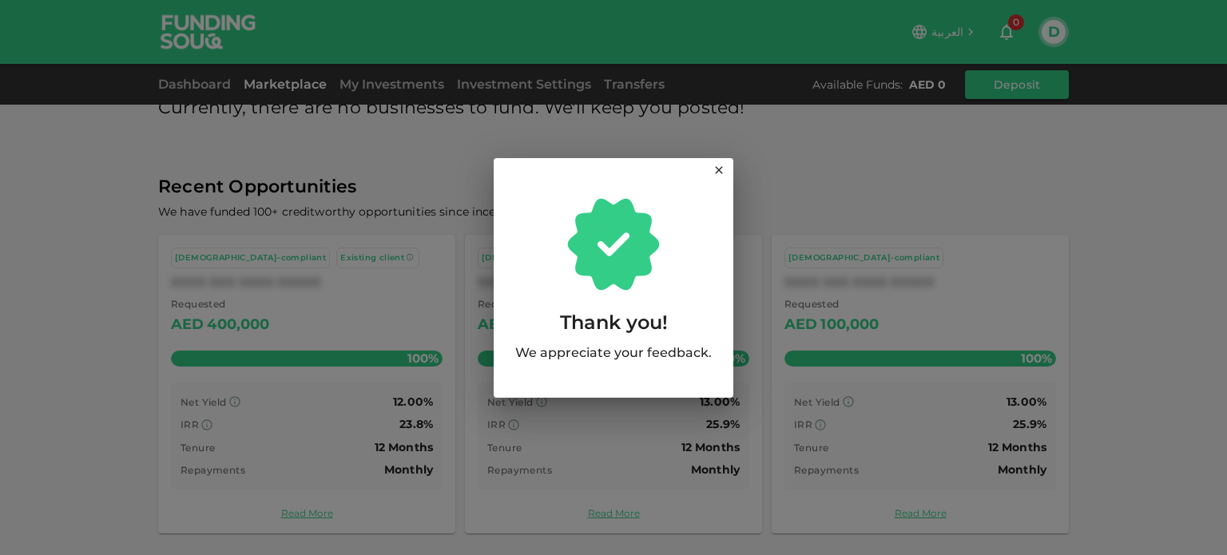
click at [716, 173] on icon at bounding box center [719, 170] width 13 height 13
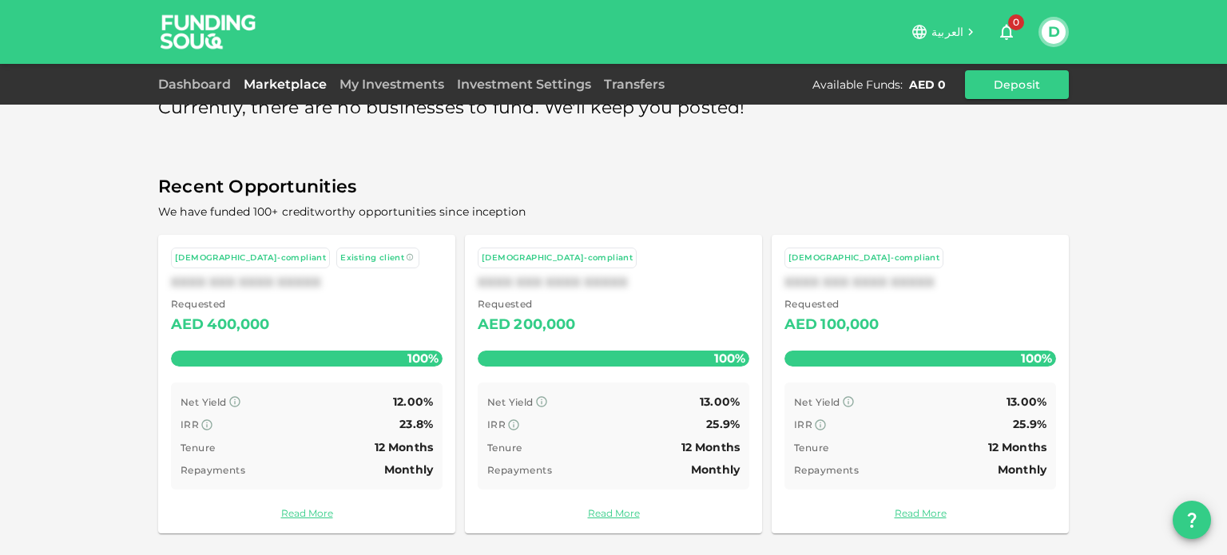
scroll to position [0, 0]
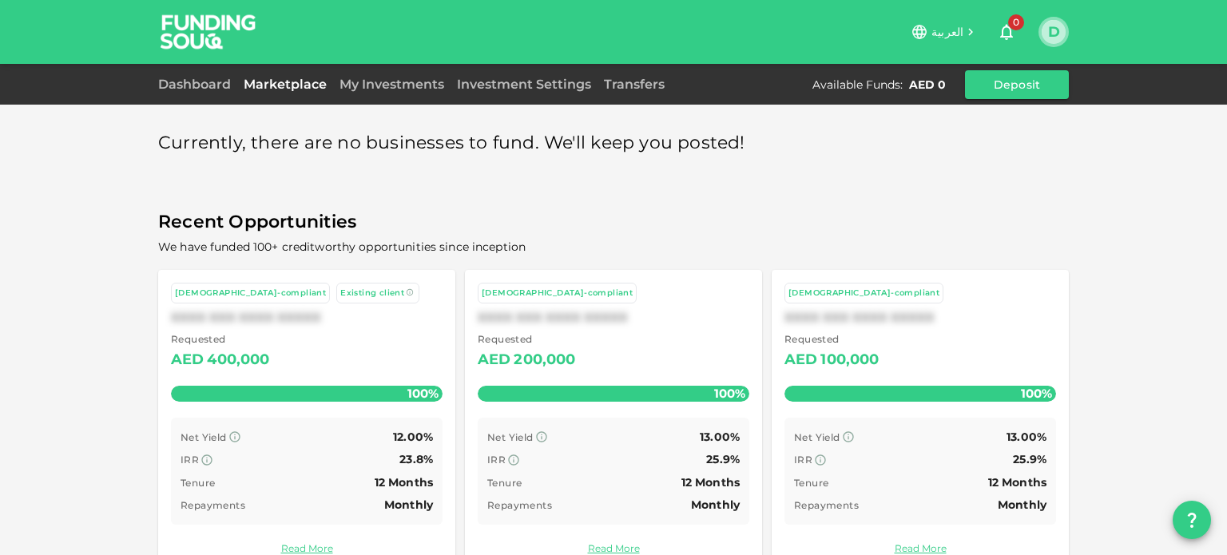
click at [1056, 36] on button "D" at bounding box center [1054, 32] width 24 height 24
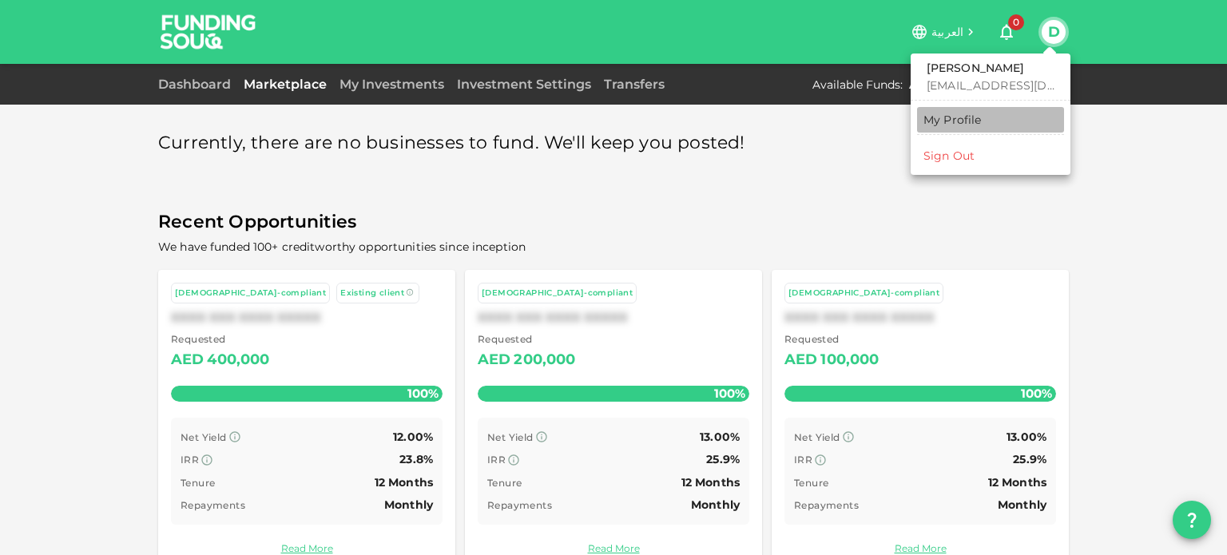
click at [966, 115] on div "My Profile" at bounding box center [953, 120] width 58 height 16
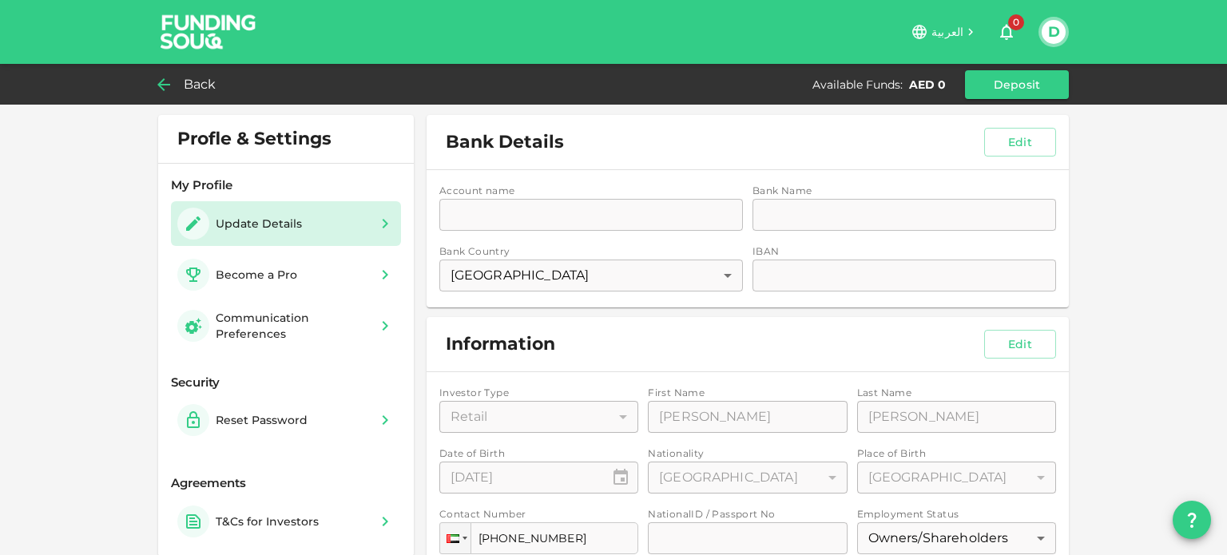
click at [173, 86] on div "Back" at bounding box center [190, 85] width 65 height 22
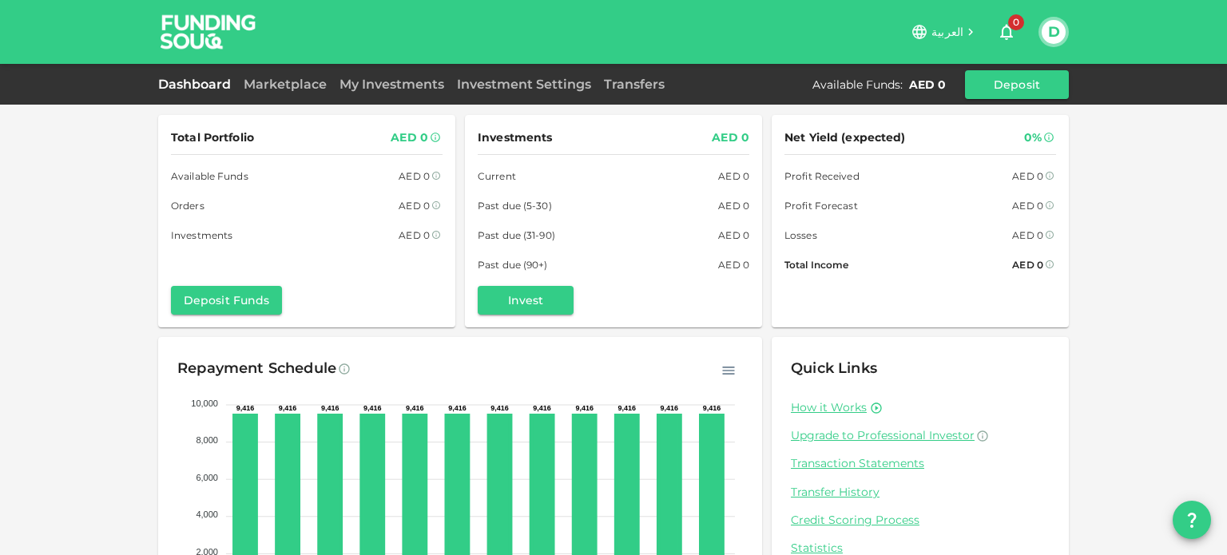
click at [194, 25] on img at bounding box center [209, 31] width 120 height 63
